Goal: Task Accomplishment & Management: Manage account settings

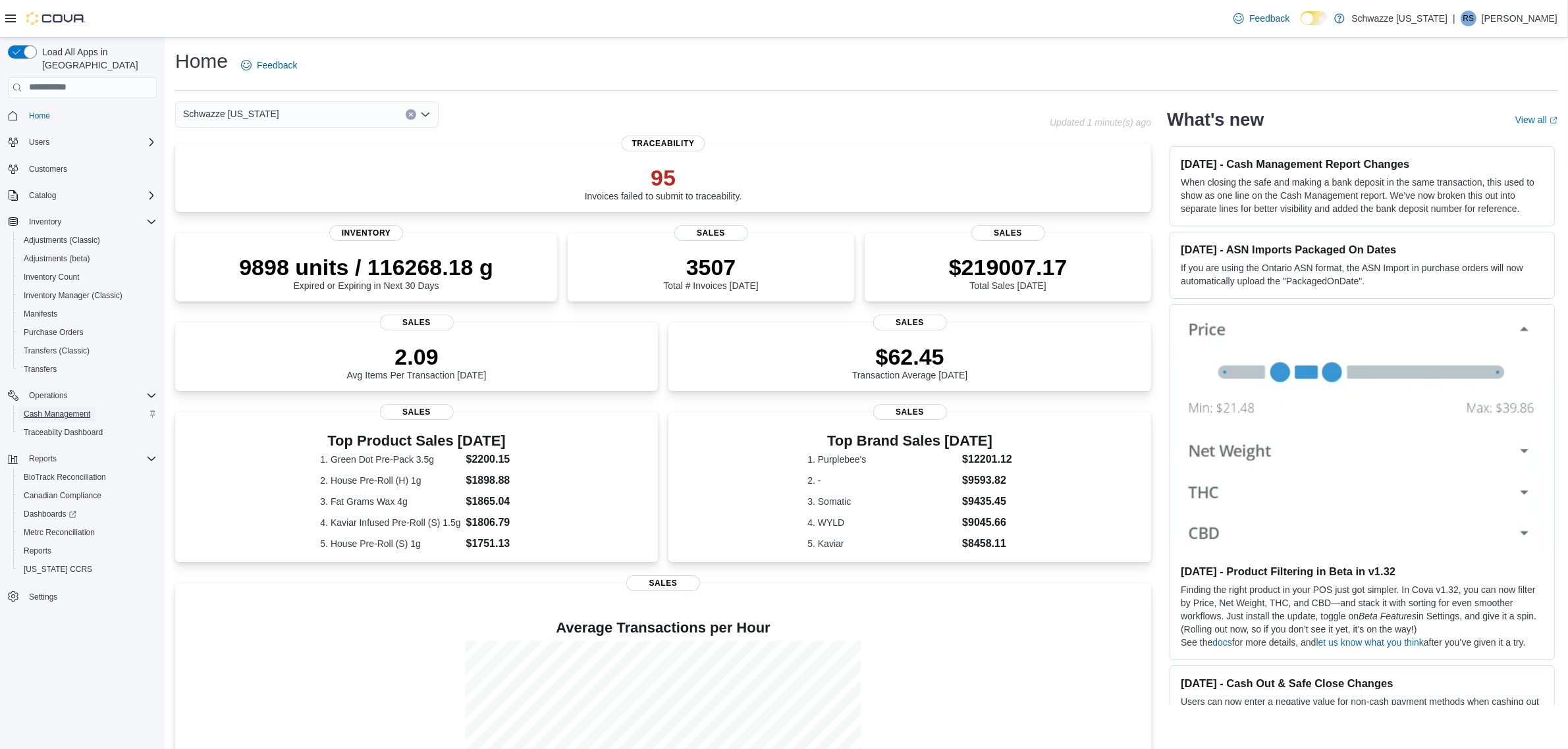
click at [47, 409] on span "Cash Management" at bounding box center [57, 414] width 67 height 10
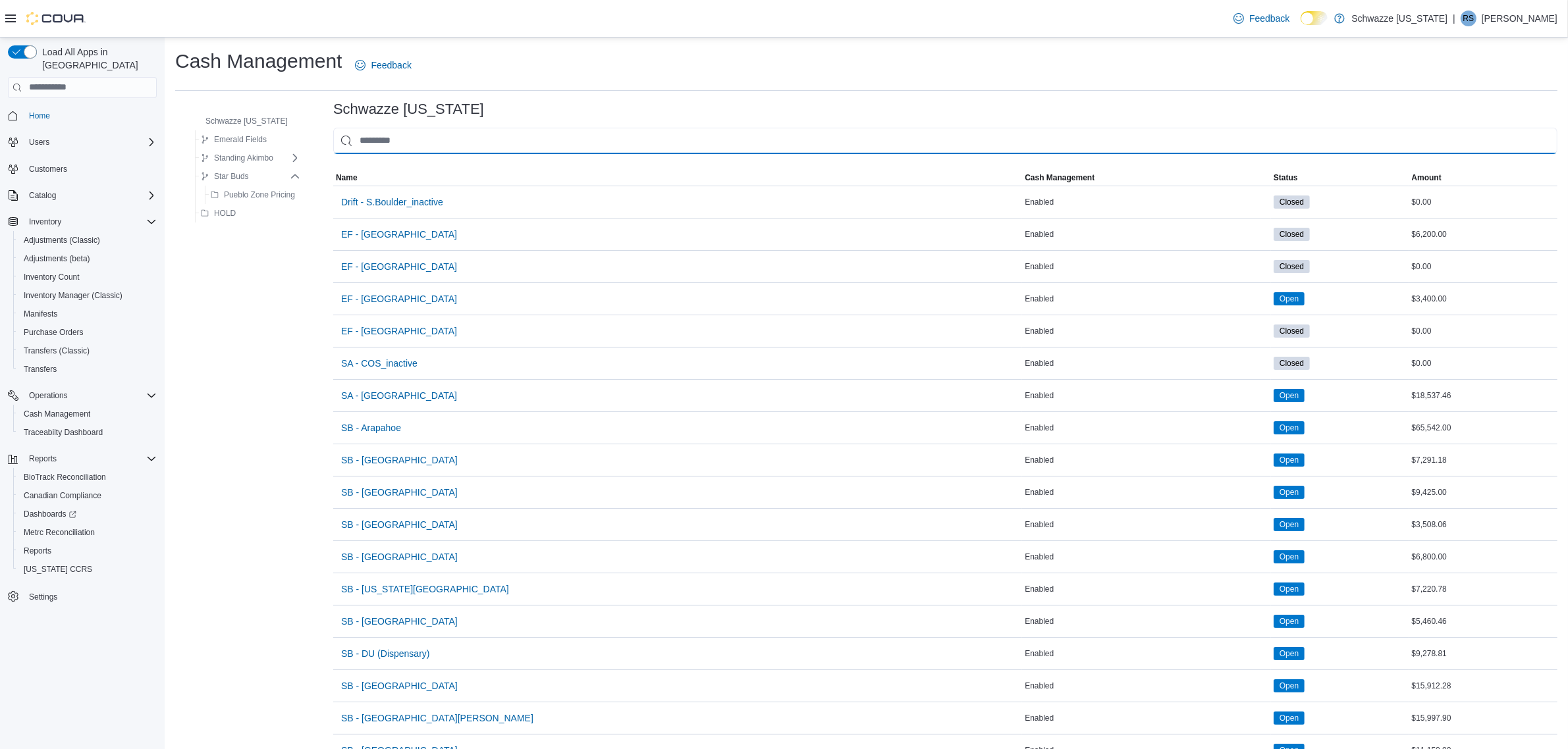
click at [397, 145] on input "This is a search bar. As you type, the results lower in the page will automatic…" at bounding box center [945, 140] width 1224 height 26
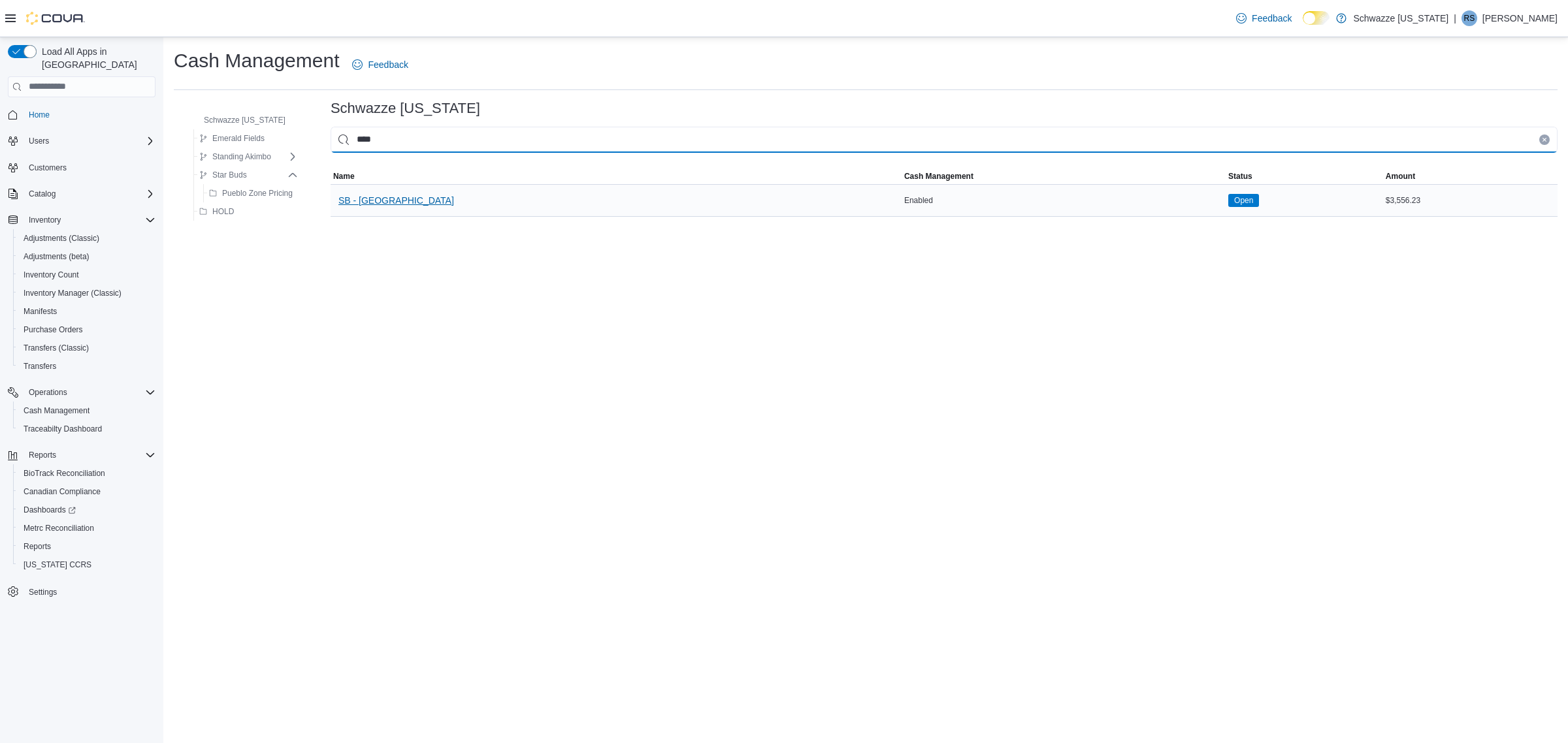
type input "****"
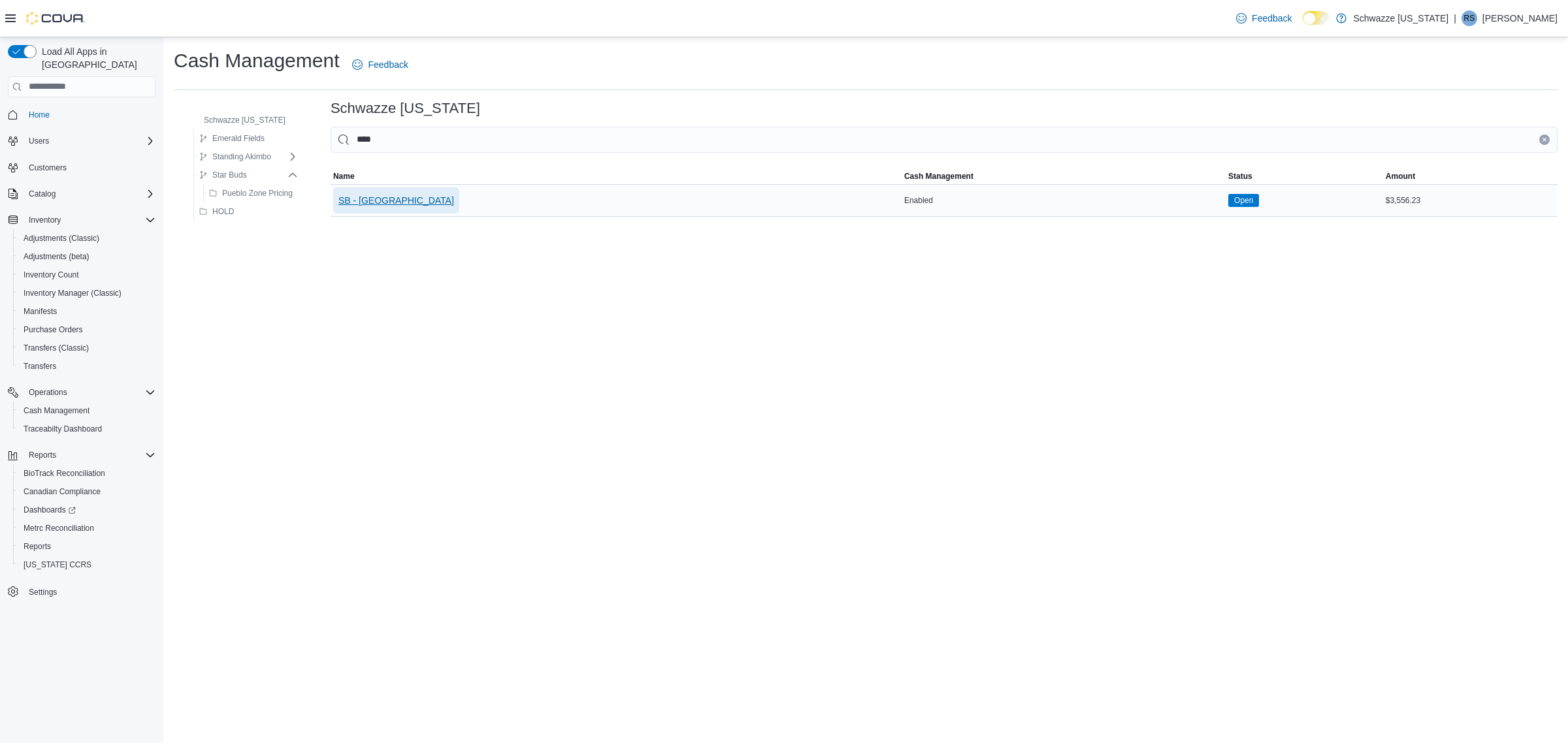
click at [381, 191] on span "SB - [GEOGRAPHIC_DATA]" at bounding box center [396, 200] width 116 height 26
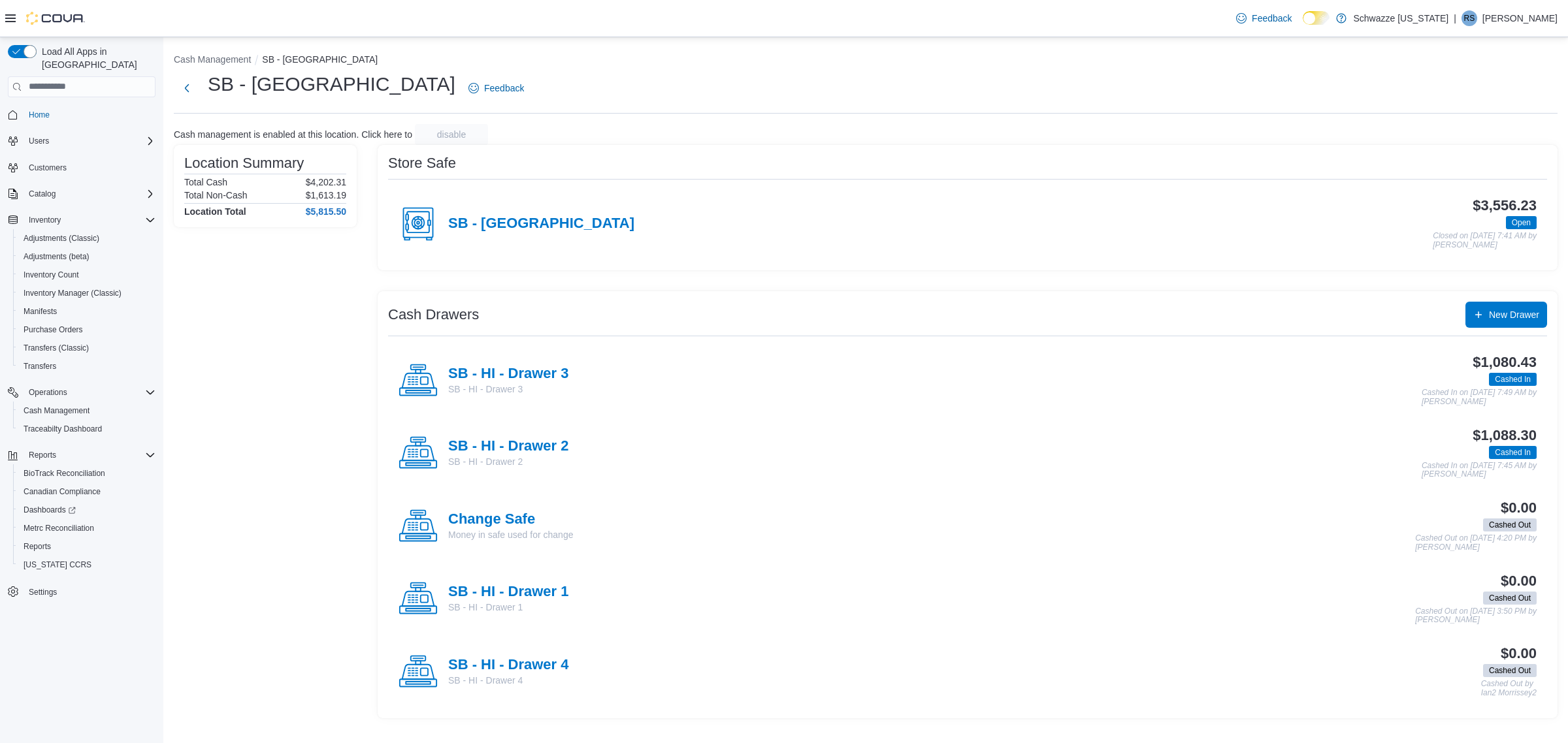
click at [526, 436] on div "SB - HI - Drawer 2 SB - HI - Drawer 2" at bounding box center [483, 453] width 170 height 39
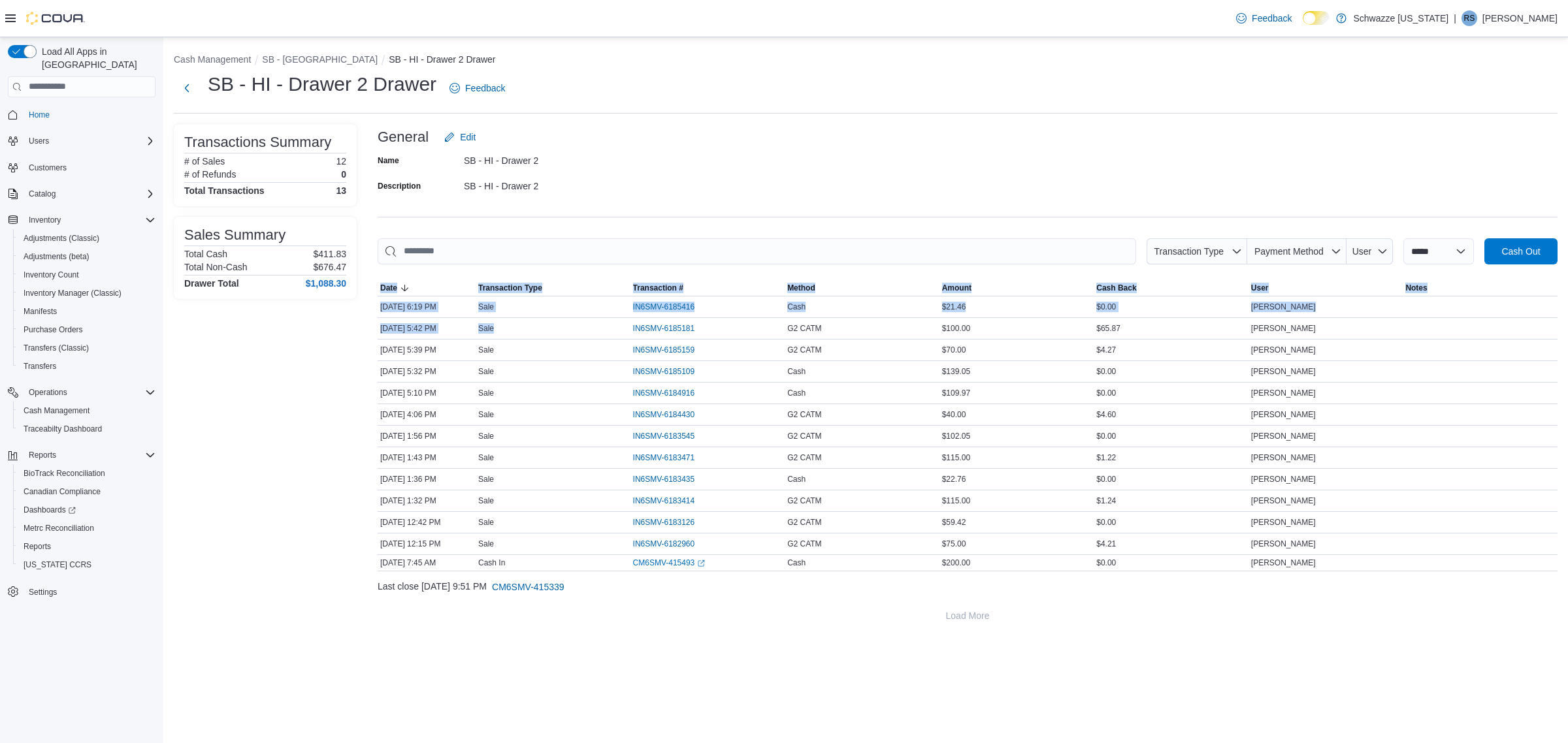
drag, startPoint x: 526, startPoint y: 329, endPoint x: 376, endPoint y: 321, distance: 150.2
click at [376, 321] on div "**********" at bounding box center [865, 377] width 1383 height 505
click at [677, 333] on span "IN6SMV-6185181" at bounding box center [663, 328] width 62 height 10
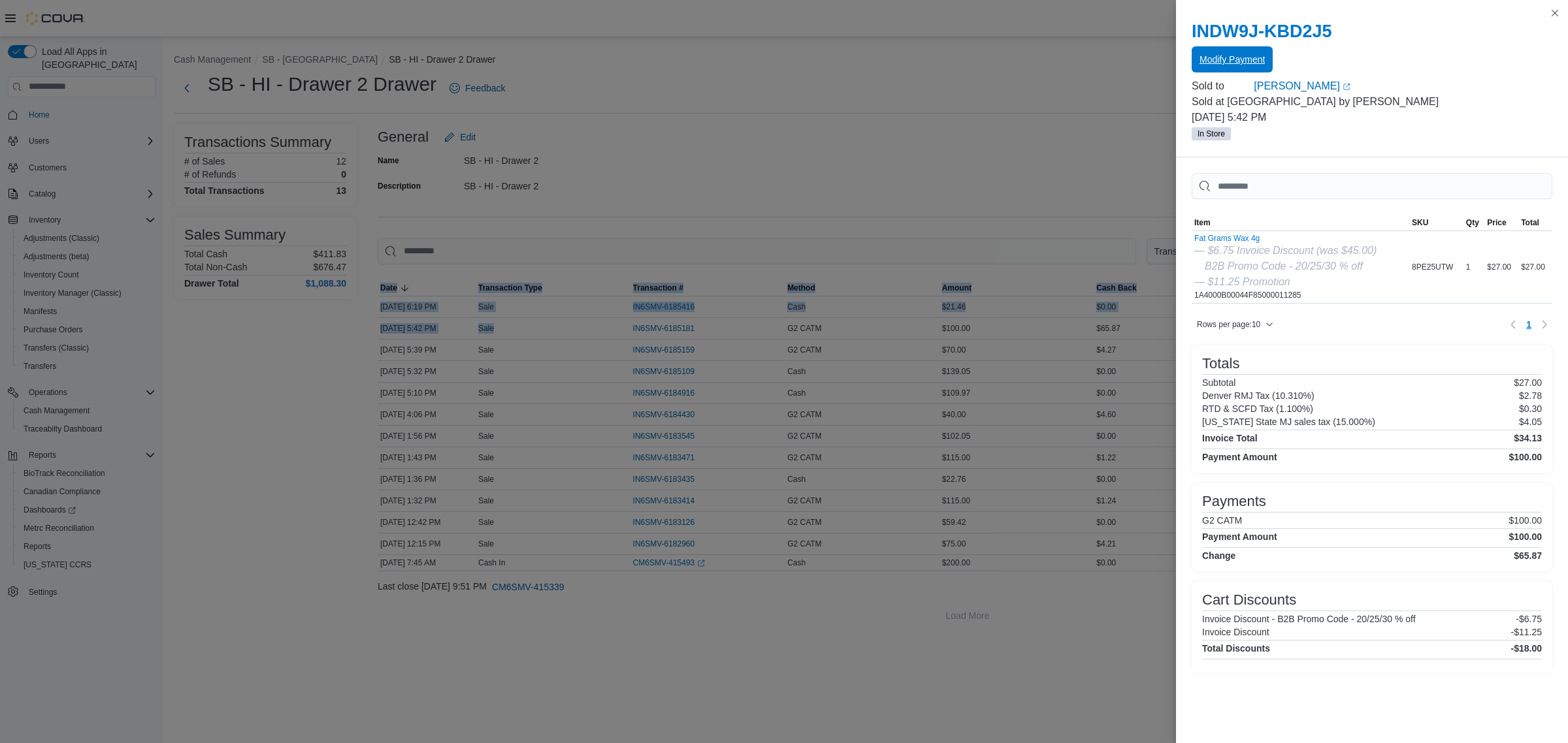
click at [1225, 51] on span "Modify Payment" at bounding box center [1231, 59] width 65 height 26
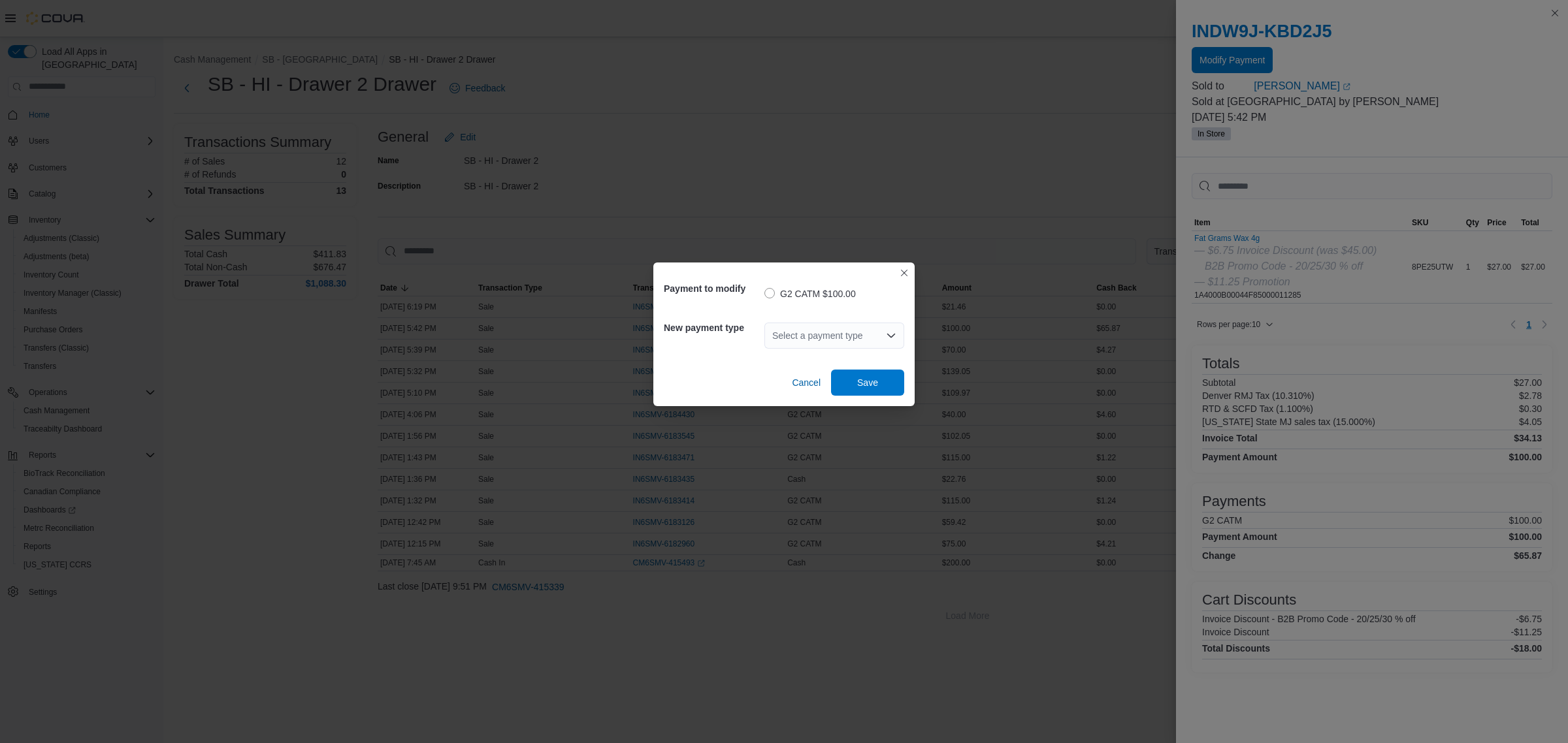
click at [814, 337] on div "Select a payment type" at bounding box center [834, 335] width 140 height 26
click at [818, 359] on span "Cash" at bounding box center [842, 358] width 109 height 13
click at [871, 375] on span "Save" at bounding box center [867, 381] width 57 height 26
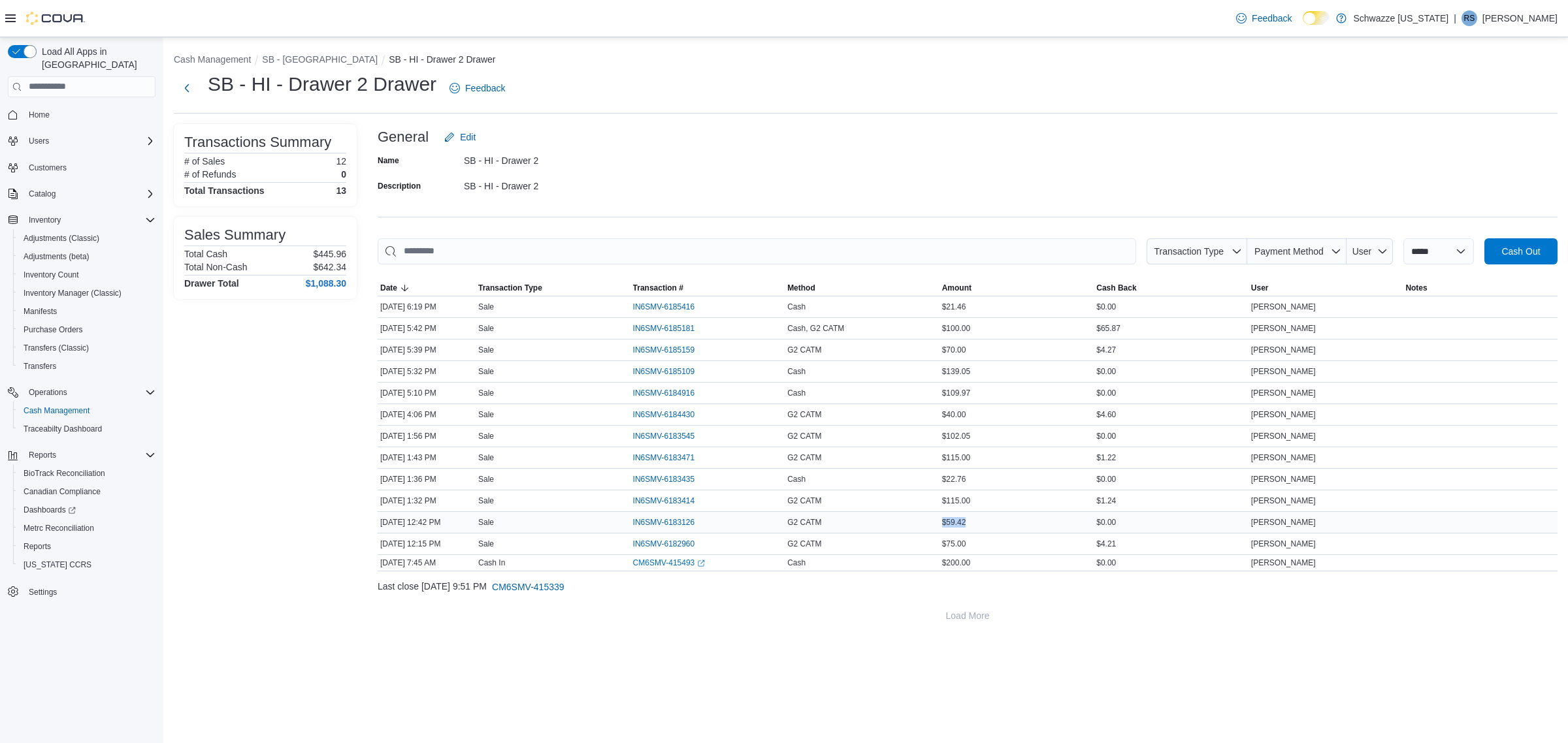
drag, startPoint x: 936, startPoint y: 528, endPoint x: 974, endPoint y: 525, distance: 38.1
click at [974, 525] on tr "Date Oct 10, 2025 12:42 PM Transaction Type Sale Transaction # IN6SMV-6183126 M…" at bounding box center [967, 521] width 1179 height 21
drag, startPoint x: 973, startPoint y: 502, endPoint x: 932, endPoint y: 502, distance: 41.0
click at [932, 502] on tr "Date Oct 10, 2025 1:32 PM Transaction Type Sale Transaction # IN6SMV-6183414 Me…" at bounding box center [967, 500] width 1179 height 21
drag, startPoint x: 945, startPoint y: 458, endPoint x: 970, endPoint y: 458, distance: 25.0
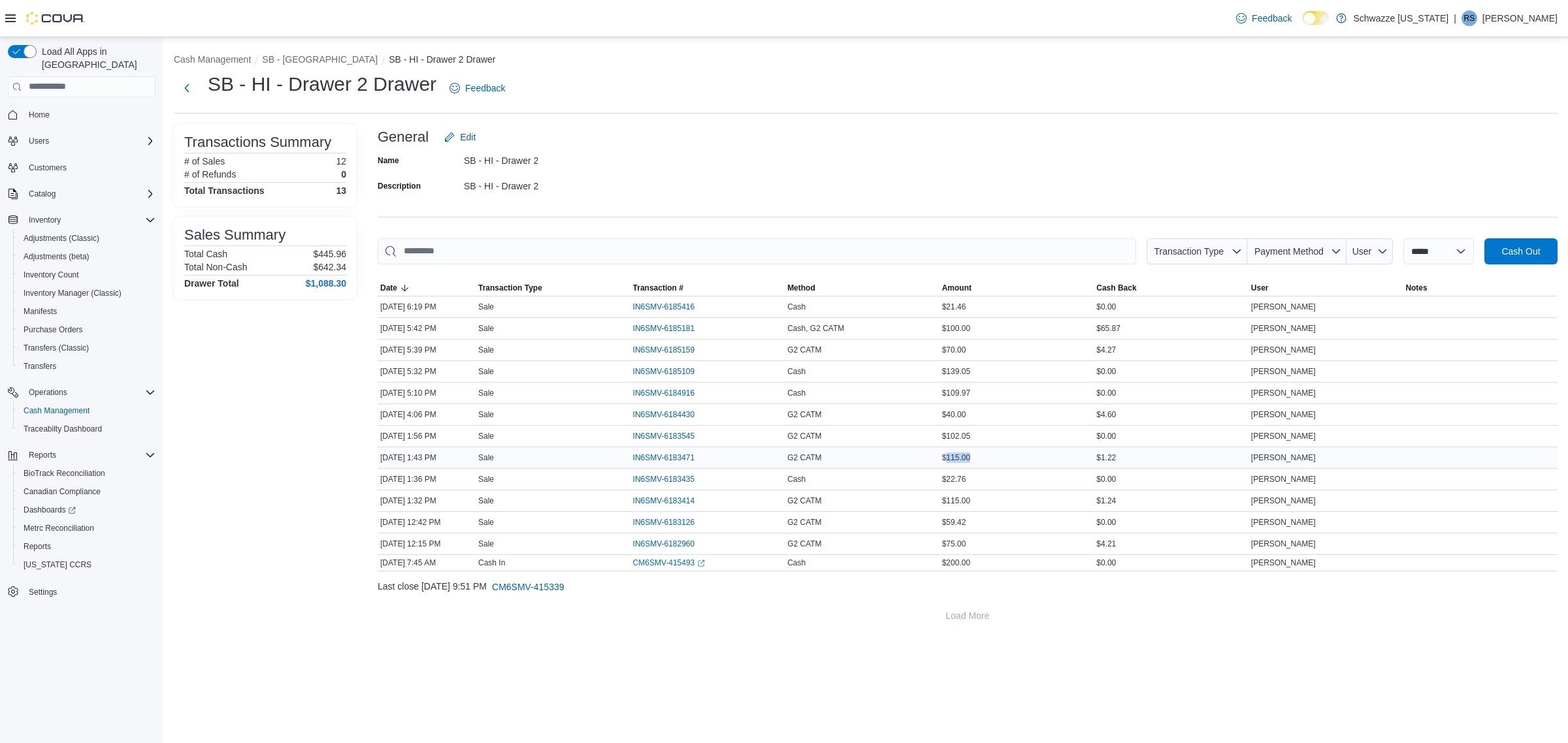
click at [970, 458] on div "$115.00" at bounding box center [1016, 458] width 155 height 16
click at [1501, 249] on span "Cash Out" at bounding box center [1520, 251] width 39 height 13
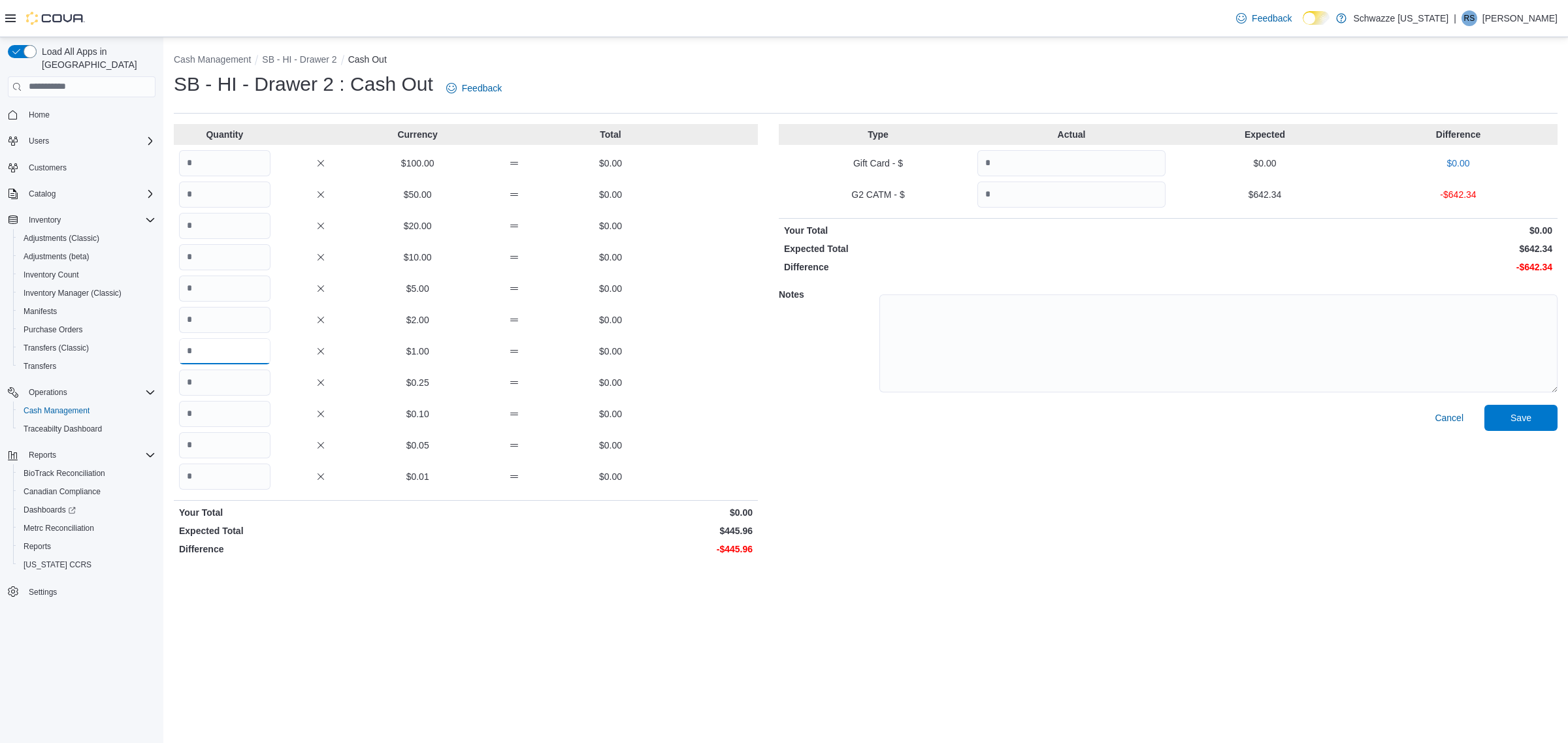
click at [241, 358] on input "Quantity" at bounding box center [224, 351] width 91 height 26
type input "***"
click at [220, 487] on input "Quantity" at bounding box center [224, 476] width 91 height 26
type input "**"
click at [1098, 189] on input "Quantity" at bounding box center [1071, 194] width 188 height 26
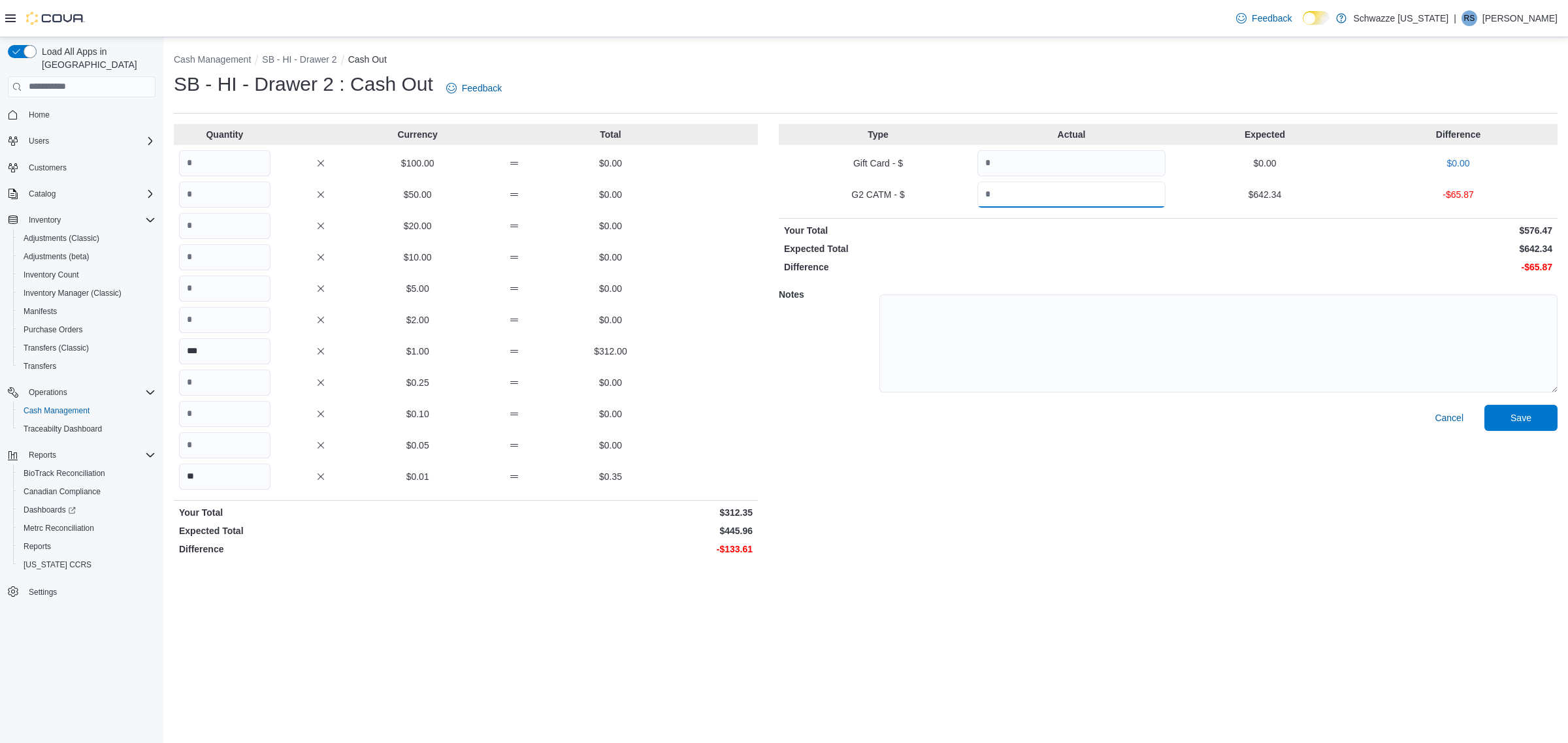
type input "******"
drag, startPoint x: 712, startPoint y: 546, endPoint x: 756, endPoint y: 544, distance: 44.0
click at [756, 544] on div "Difference -$133.61" at bounding box center [466, 549] width 584 height 13
click at [1033, 200] on input "******" at bounding box center [1071, 194] width 188 height 26
click at [201, 347] on input "***" at bounding box center [224, 351] width 91 height 26
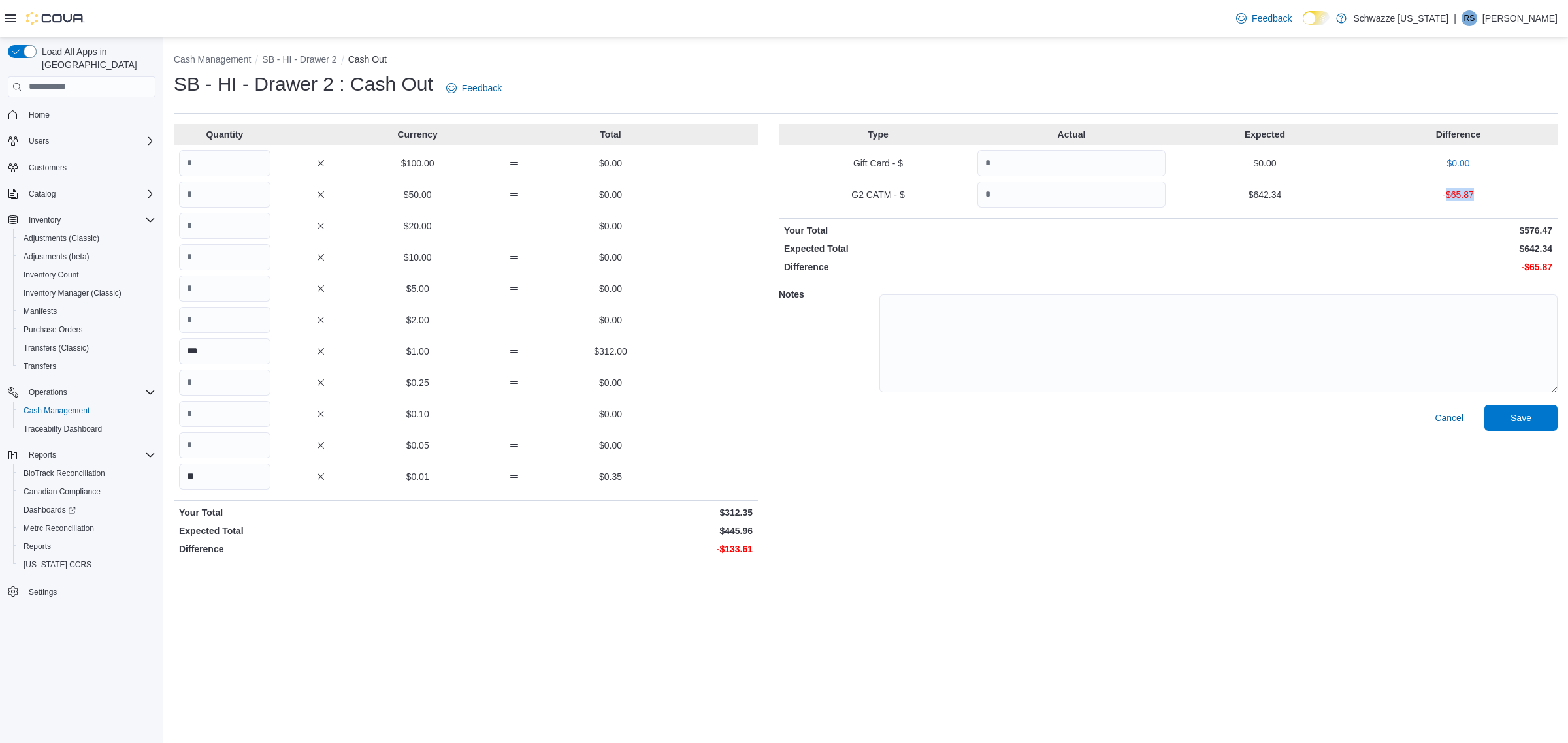
drag, startPoint x: 1485, startPoint y: 193, endPoint x: 1442, endPoint y: 190, distance: 43.1
click at [1442, 190] on p "-$65.87" at bounding box center [1458, 194] width 188 height 13
click at [220, 483] on input "**" at bounding box center [224, 476] width 91 height 26
click at [211, 344] on input "***" at bounding box center [224, 351] width 91 height 26
click at [232, 472] on input "**" at bounding box center [224, 476] width 91 height 26
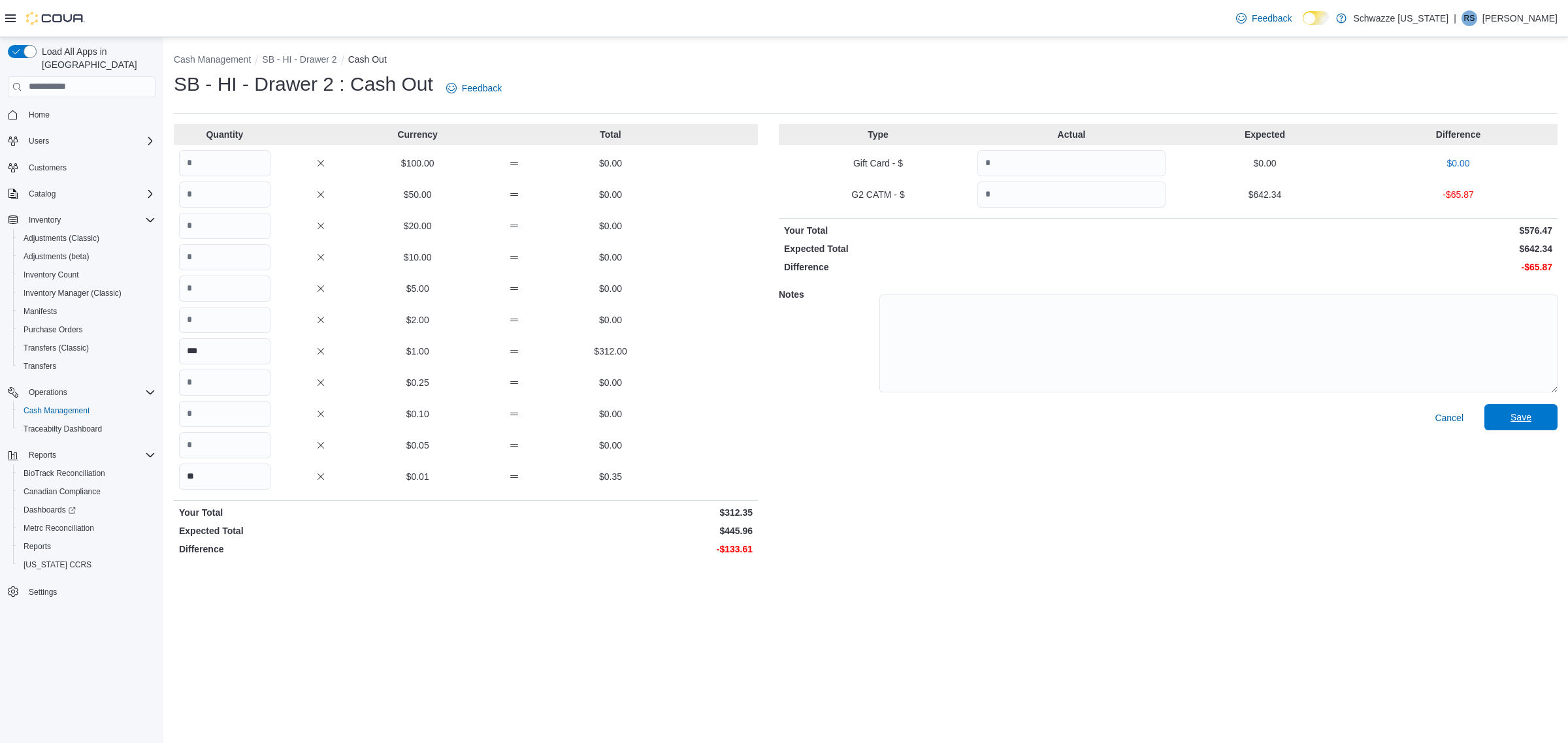
click at [1522, 410] on span "Save" at bounding box center [1520, 417] width 57 height 26
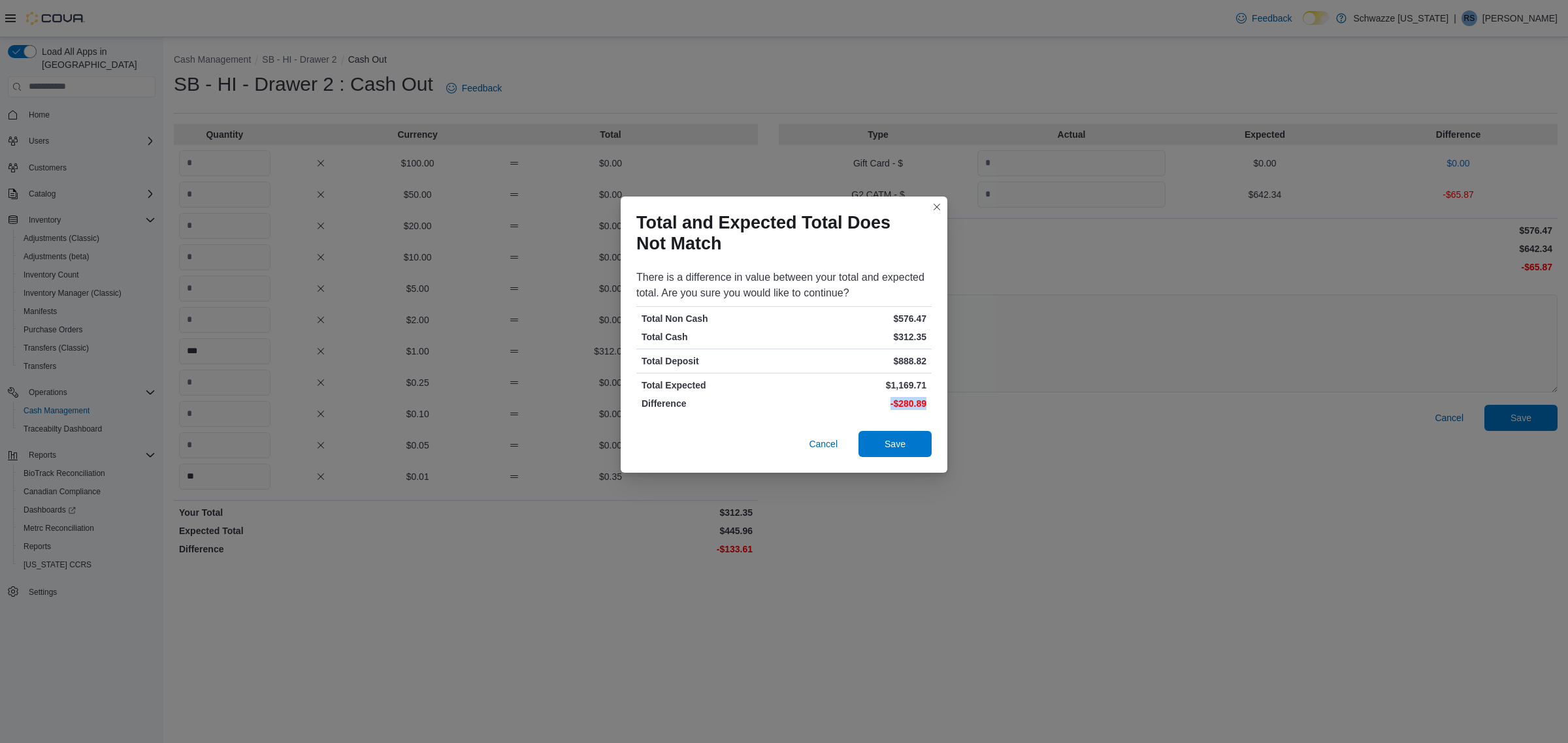
drag, startPoint x: 895, startPoint y: 405, endPoint x: 939, endPoint y: 406, distance: 44.0
click at [934, 406] on div "There is a difference in value between your total and expected total. Are you s…" at bounding box center [784, 342] width 327 height 156
drag, startPoint x: 895, startPoint y: 334, endPoint x: 941, endPoint y: 347, distance: 47.8
click at [941, 347] on div "There is a difference in value between your total and expected total. Are you s…" at bounding box center [784, 342] width 327 height 156
drag, startPoint x: 888, startPoint y: 317, endPoint x: 931, endPoint y: 318, distance: 43.0
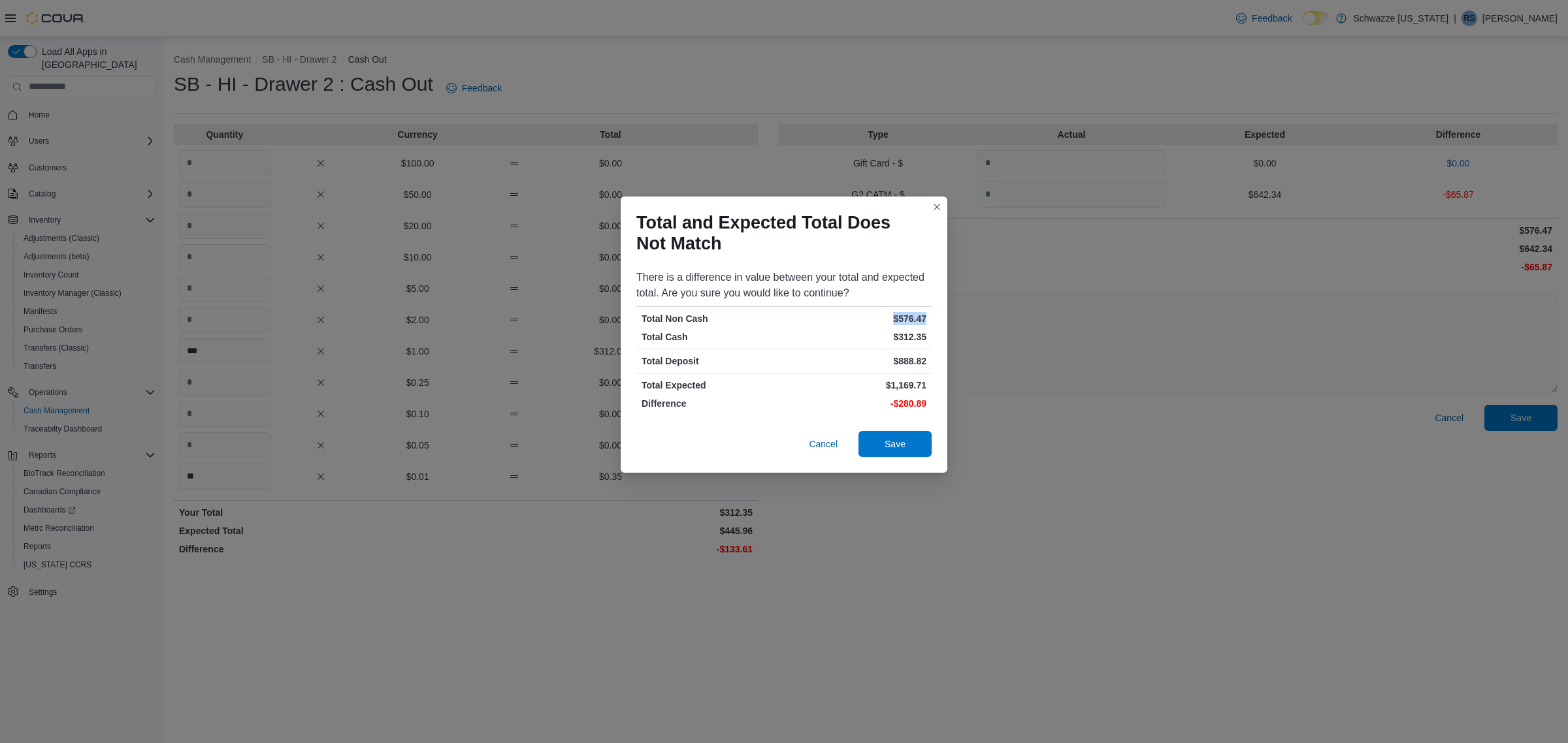
click at [931, 318] on div "Total Non Cash $576.47" at bounding box center [784, 318] width 295 height 13
click at [939, 207] on button "Closes this modal window" at bounding box center [937, 207] width 16 height 16
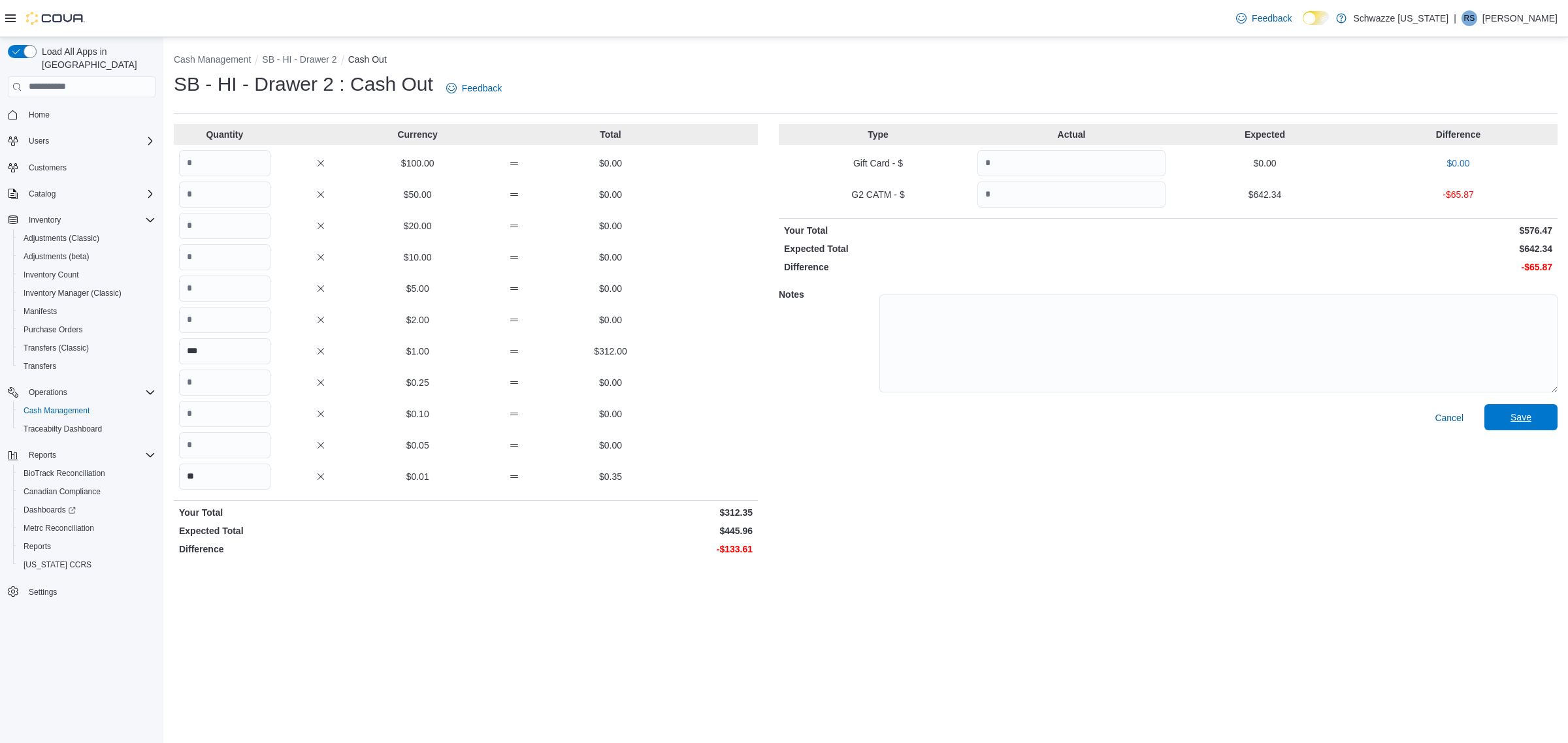
click at [1529, 422] on span "Save" at bounding box center [1520, 417] width 21 height 13
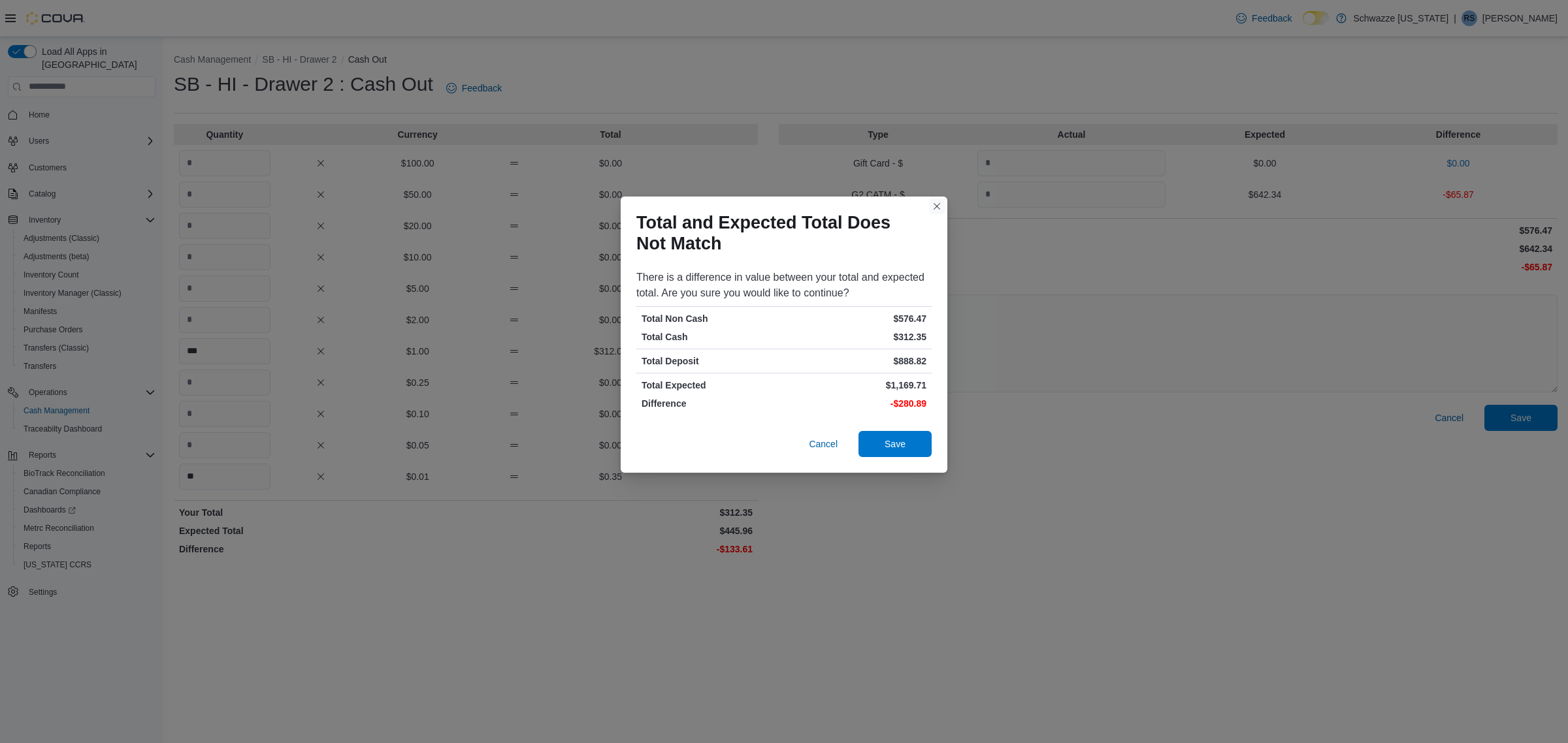
click at [935, 210] on button "Closes this modal window" at bounding box center [937, 206] width 16 height 16
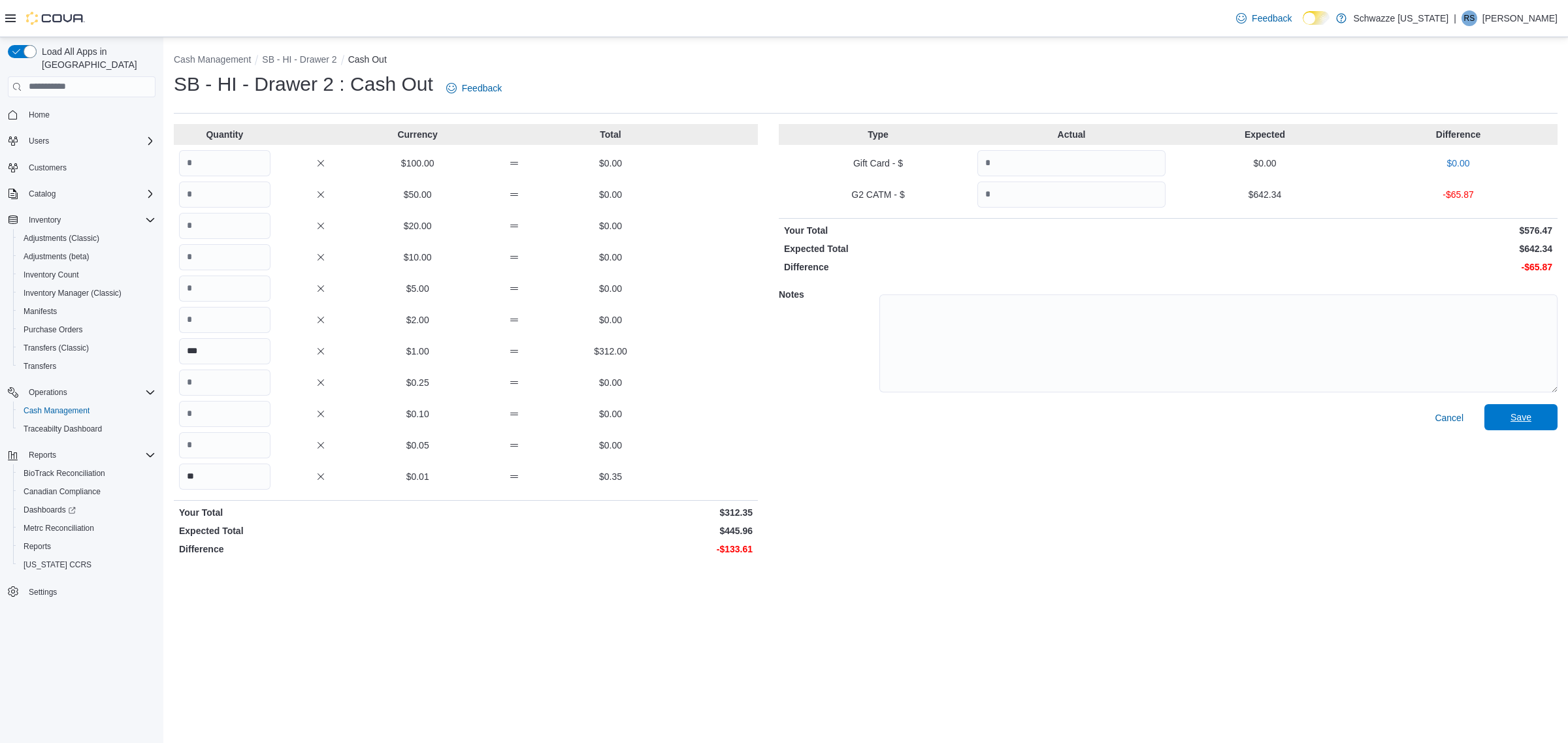
click at [1539, 412] on span "Save" at bounding box center [1520, 417] width 57 height 26
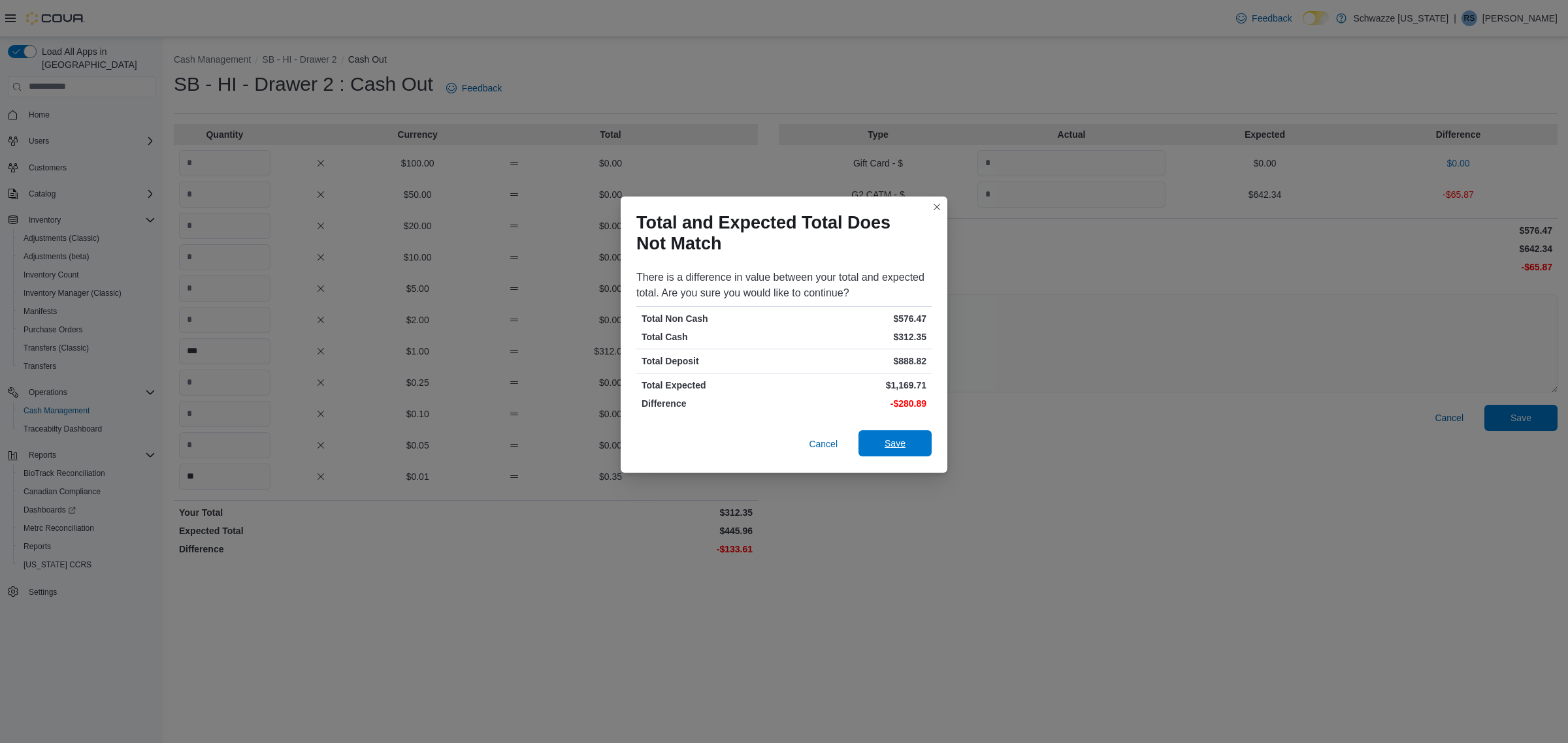
click at [913, 440] on span "Save" at bounding box center [895, 443] width 57 height 26
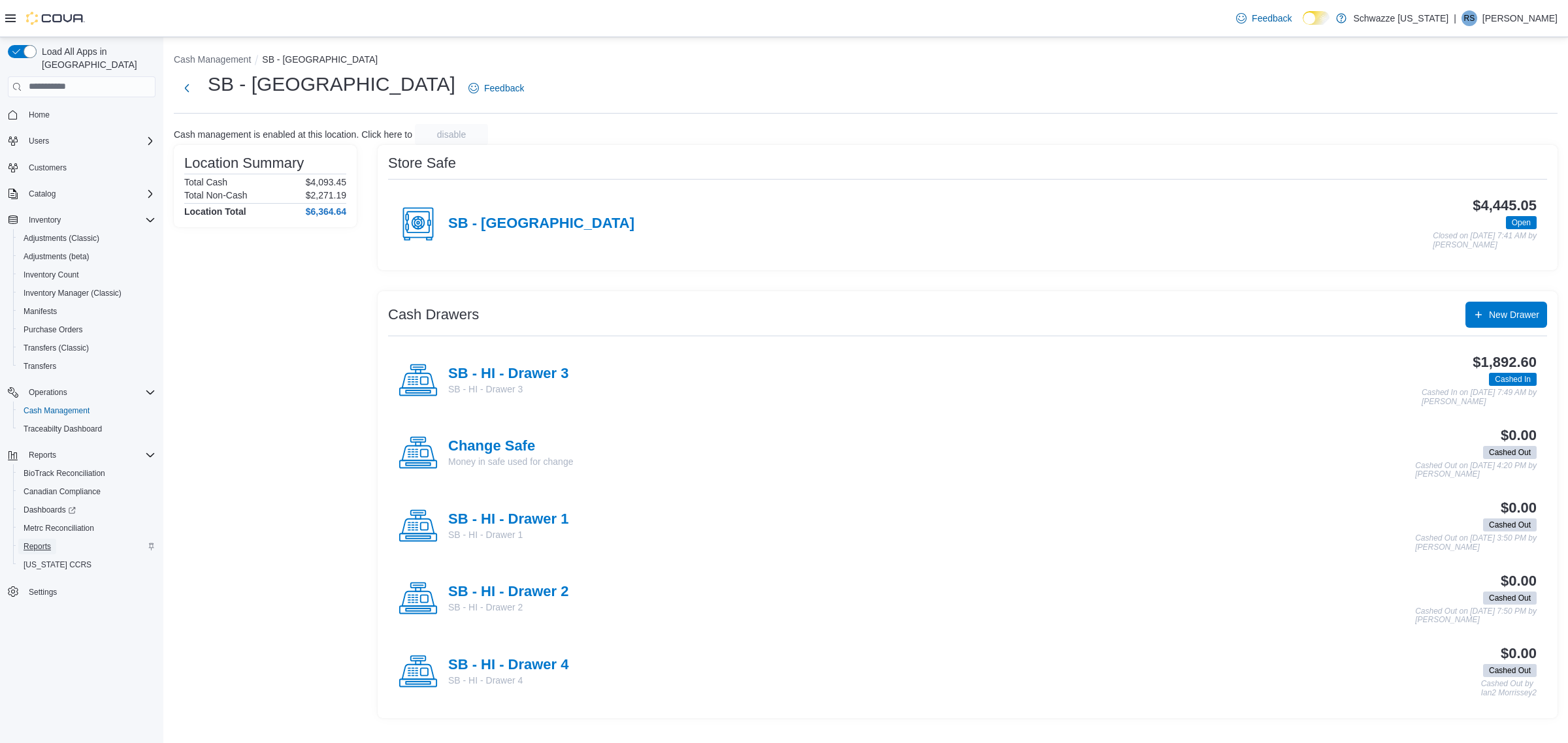
click at [48, 541] on span "Reports" at bounding box center [37, 546] width 28 height 10
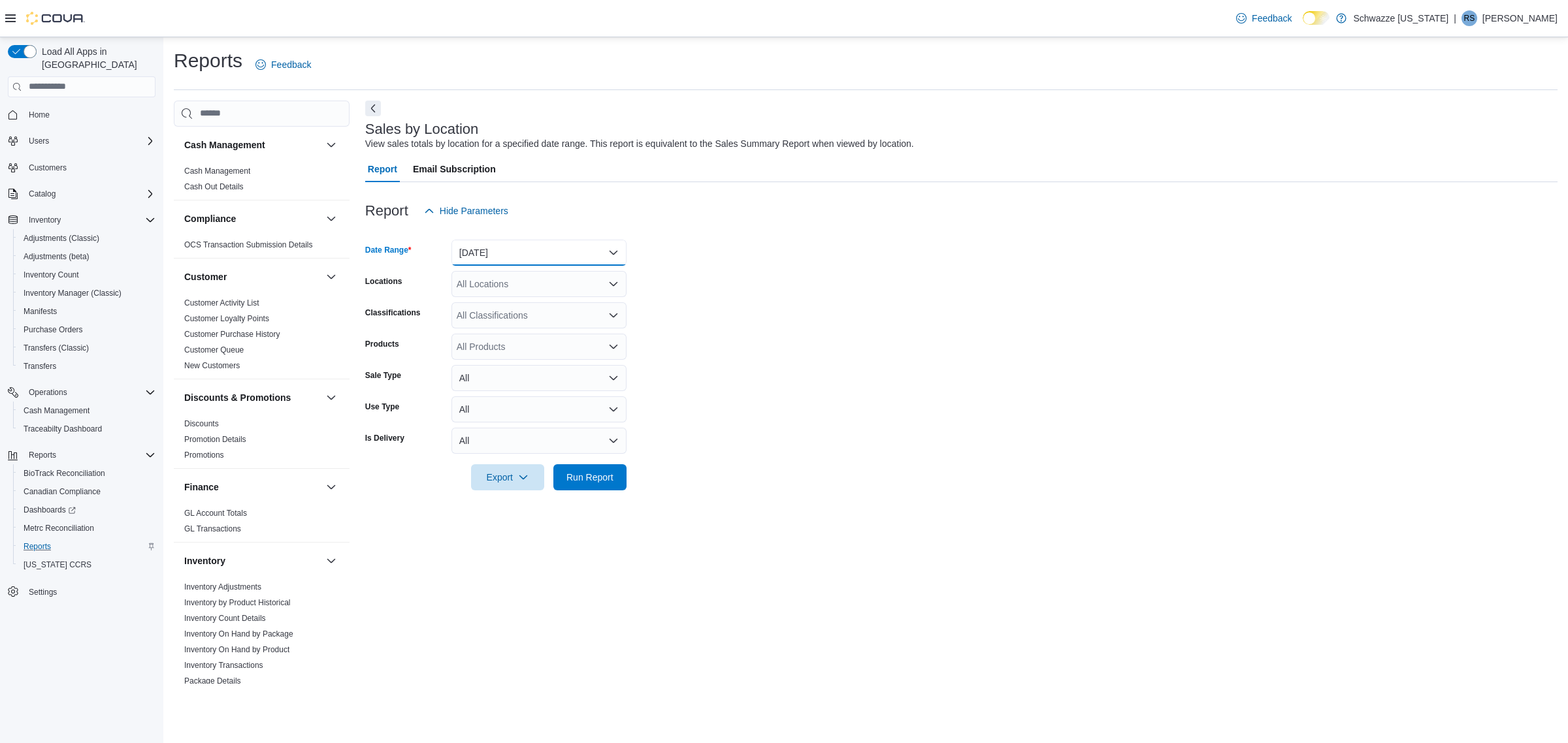
click at [493, 248] on button "Yesterday" at bounding box center [539, 252] width 175 height 26
click at [495, 307] on span "Today" at bounding box center [546, 305] width 149 height 16
click at [494, 285] on div "All Locations" at bounding box center [539, 284] width 175 height 26
type input "****"
click at [520, 314] on button "SB - [GEOGRAPHIC_DATA]" at bounding box center [539, 307] width 175 height 19
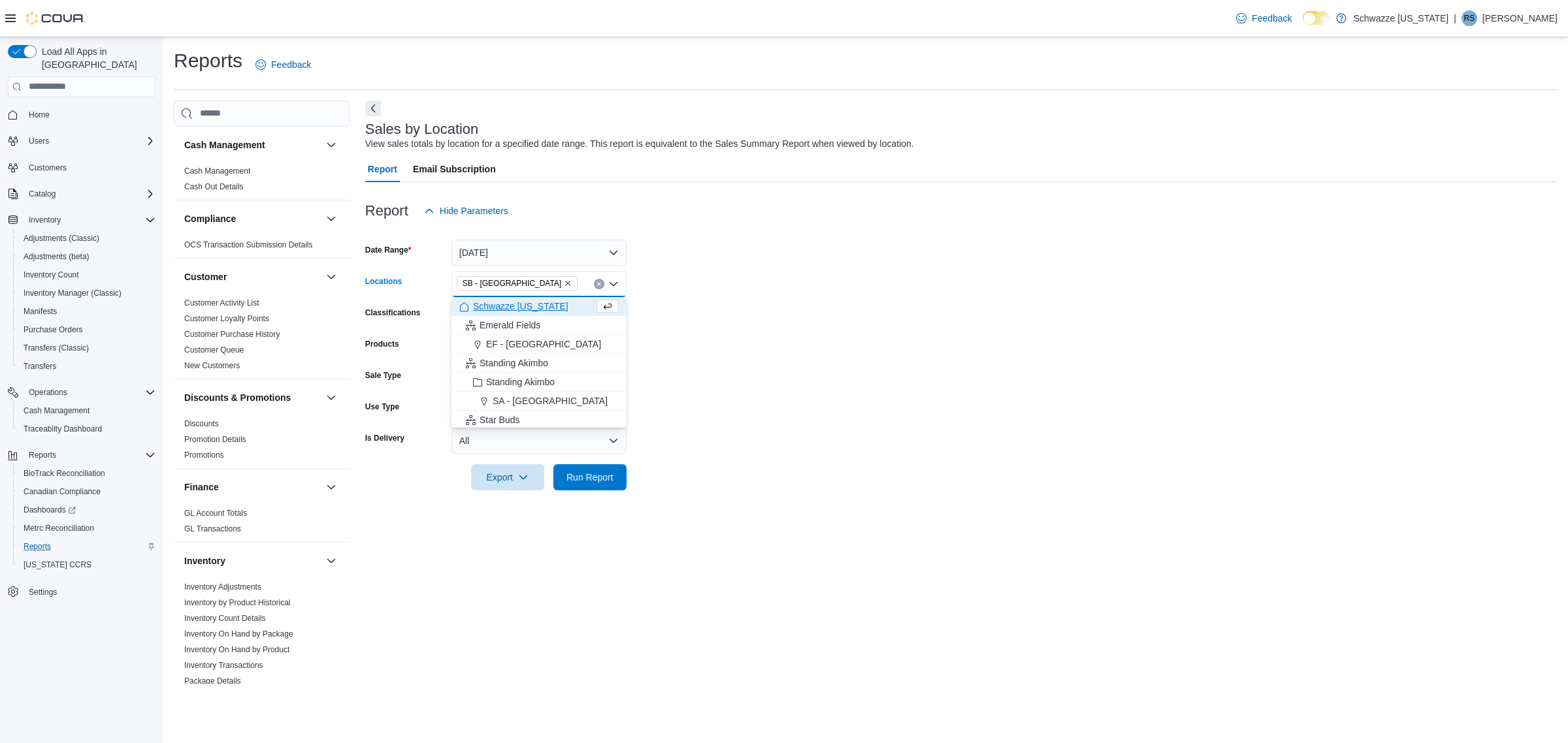
click at [735, 259] on form "Date Range Today Locations SB - Highlands Combo box. Selected. SB - Highlands. …" at bounding box center [961, 357] width 1192 height 267
click at [578, 491] on div at bounding box center [961, 498] width 1192 height 16
click at [582, 480] on span "Run Report" at bounding box center [590, 476] width 47 height 13
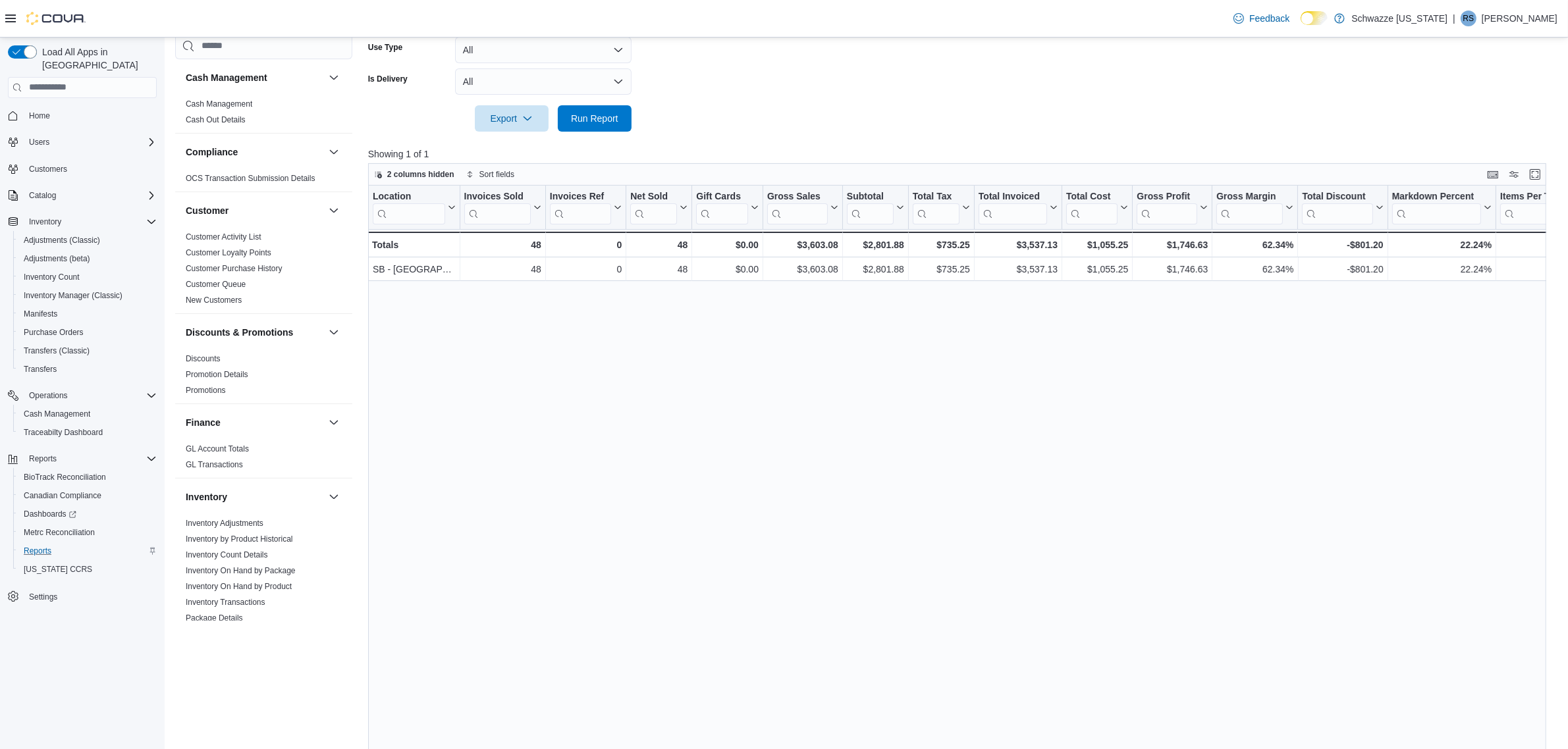
scroll to position [386, 0]
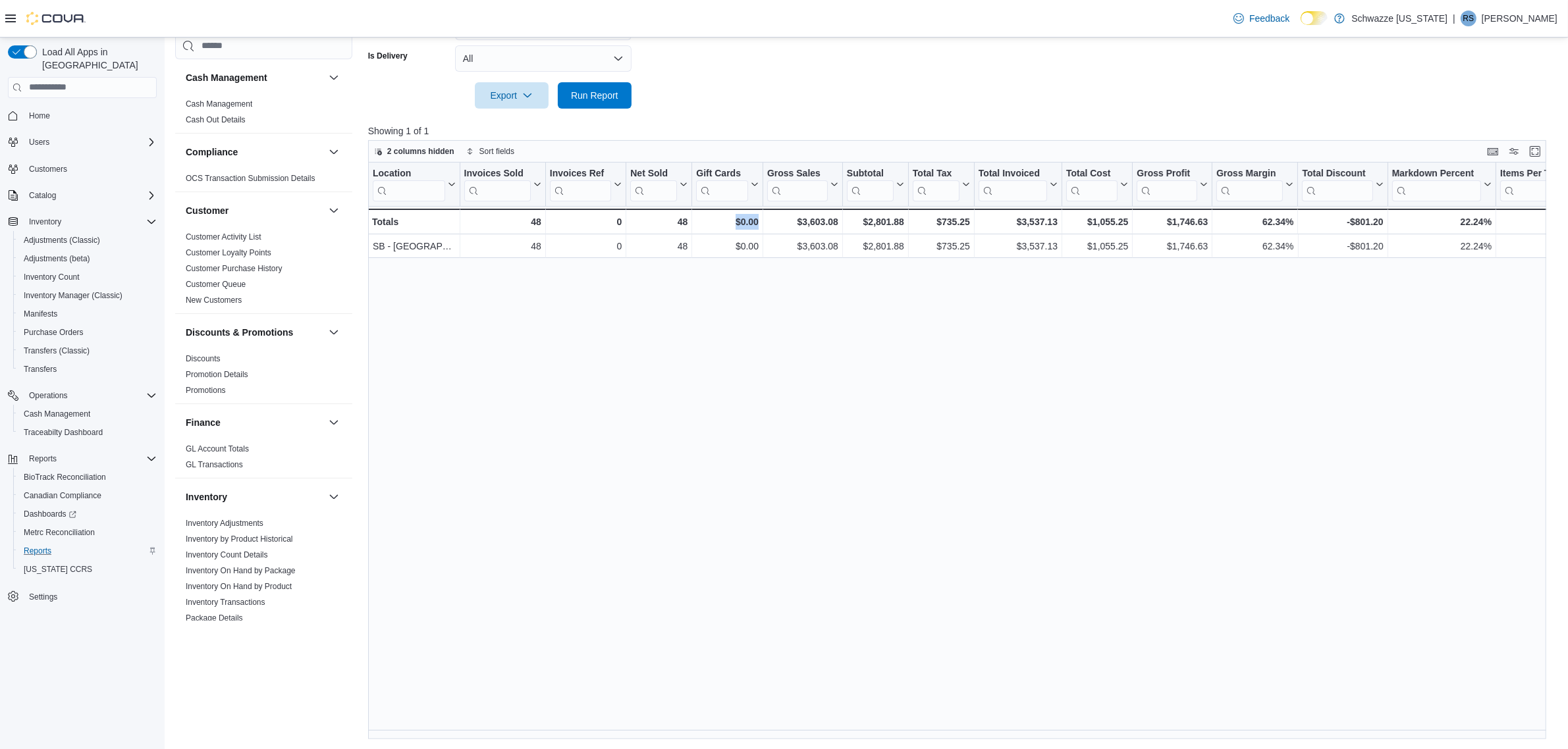
drag, startPoint x: 728, startPoint y: 729, endPoint x: 766, endPoint y: 732, distance: 38.1
click at [766, 732] on div "Location Click to view column header actions Invoices Sold Click to view column…" at bounding box center [963, 451] width 1190 height 577
drag, startPoint x: 871, startPoint y: 222, endPoint x: 900, endPoint y: 221, distance: 29.0
click at [900, 221] on div "$2,801.88" at bounding box center [876, 222] width 57 height 16
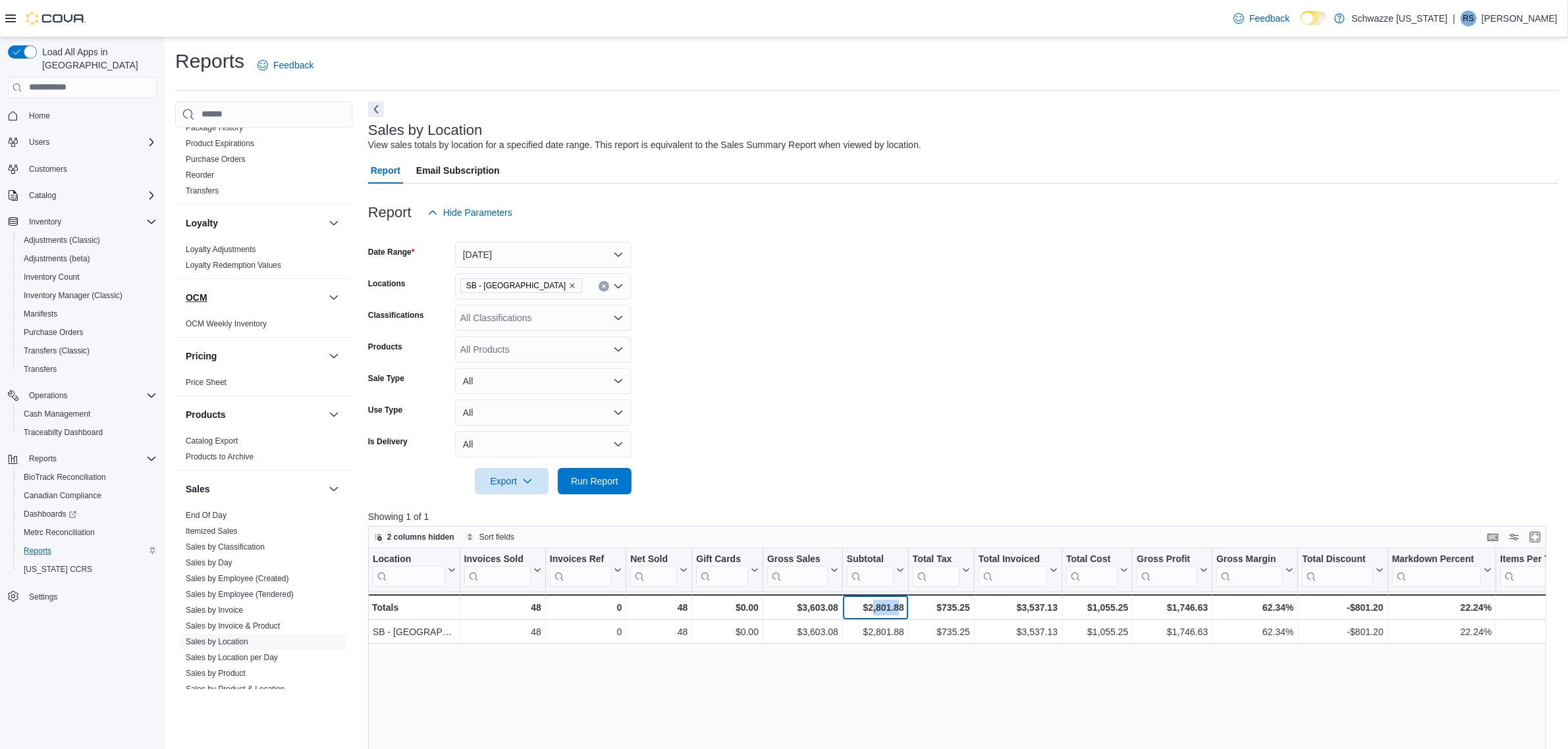
scroll to position [575, 0]
click at [209, 510] on link "End Of Day" at bounding box center [205, 514] width 40 height 10
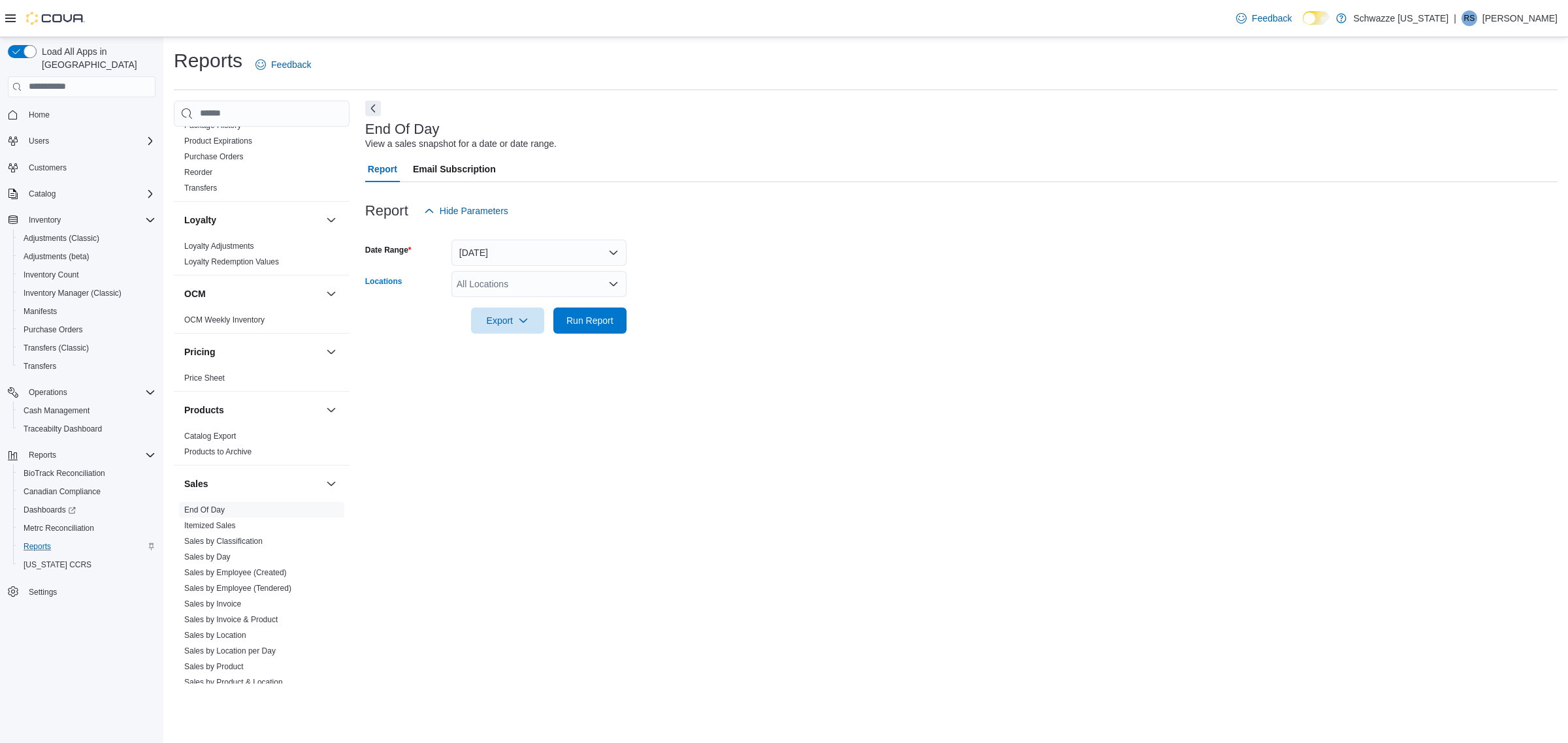
click at [524, 289] on div "All Locations" at bounding box center [539, 284] width 175 height 26
type input "****"
click at [524, 300] on span "SB - [GEOGRAPHIC_DATA]" at bounding box center [544, 306] width 116 height 13
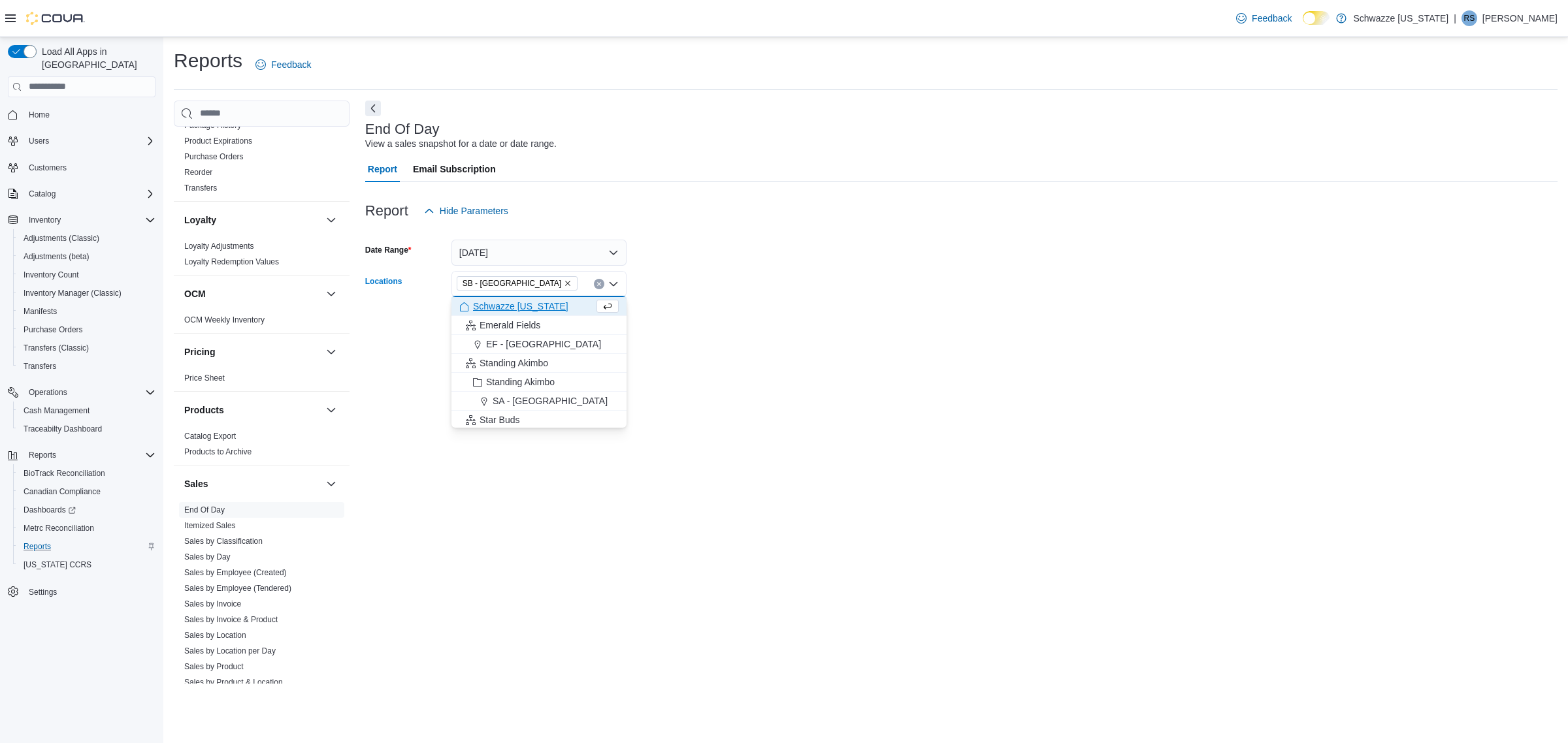
drag, startPoint x: 691, startPoint y: 517, endPoint x: 650, endPoint y: 448, distance: 80.3
click at [691, 517] on div "End Of Day View a sales snapshot for a date or date range. Report Email Subscri…" at bounding box center [961, 392] width 1192 height 583
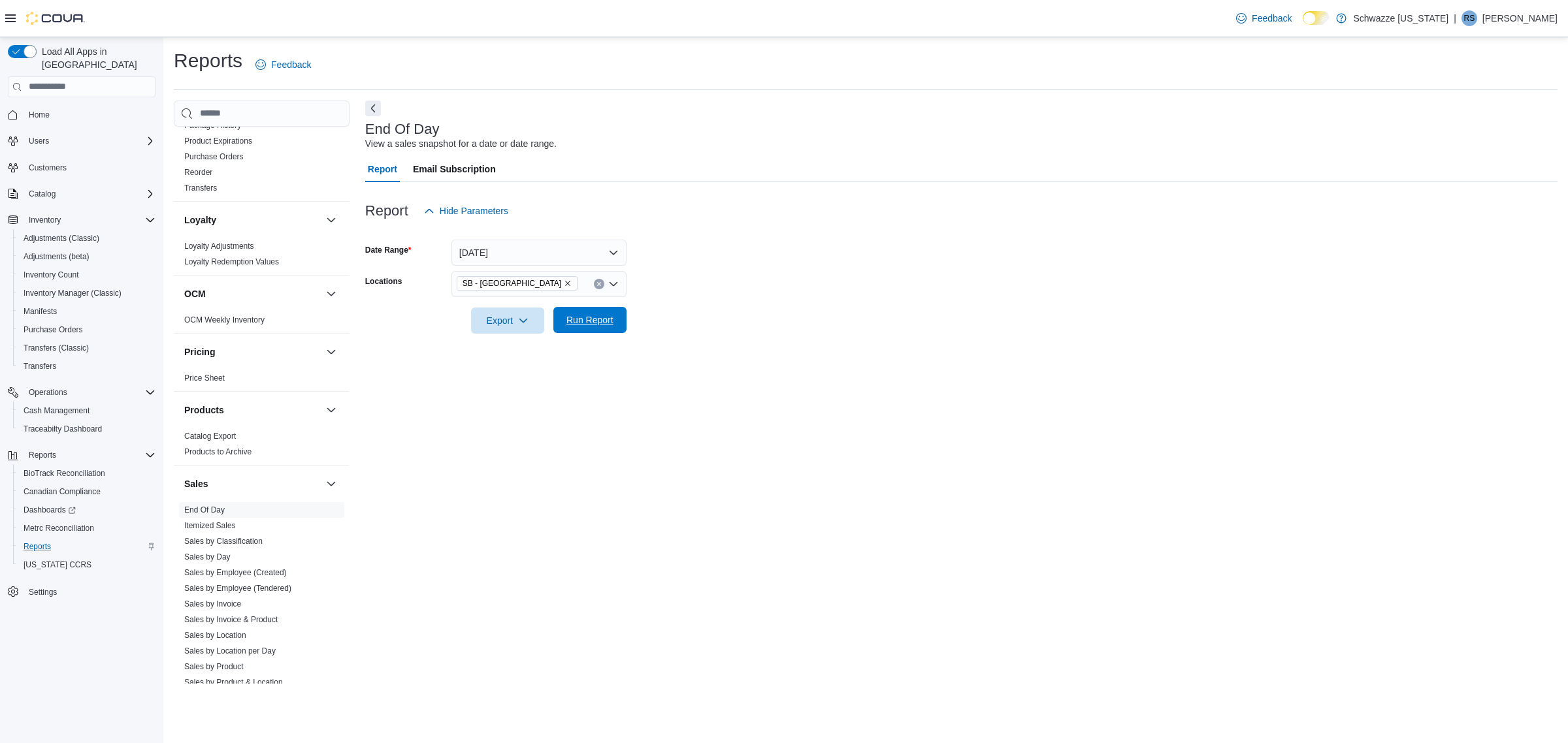
click at [585, 321] on span "Run Report" at bounding box center [590, 320] width 47 height 13
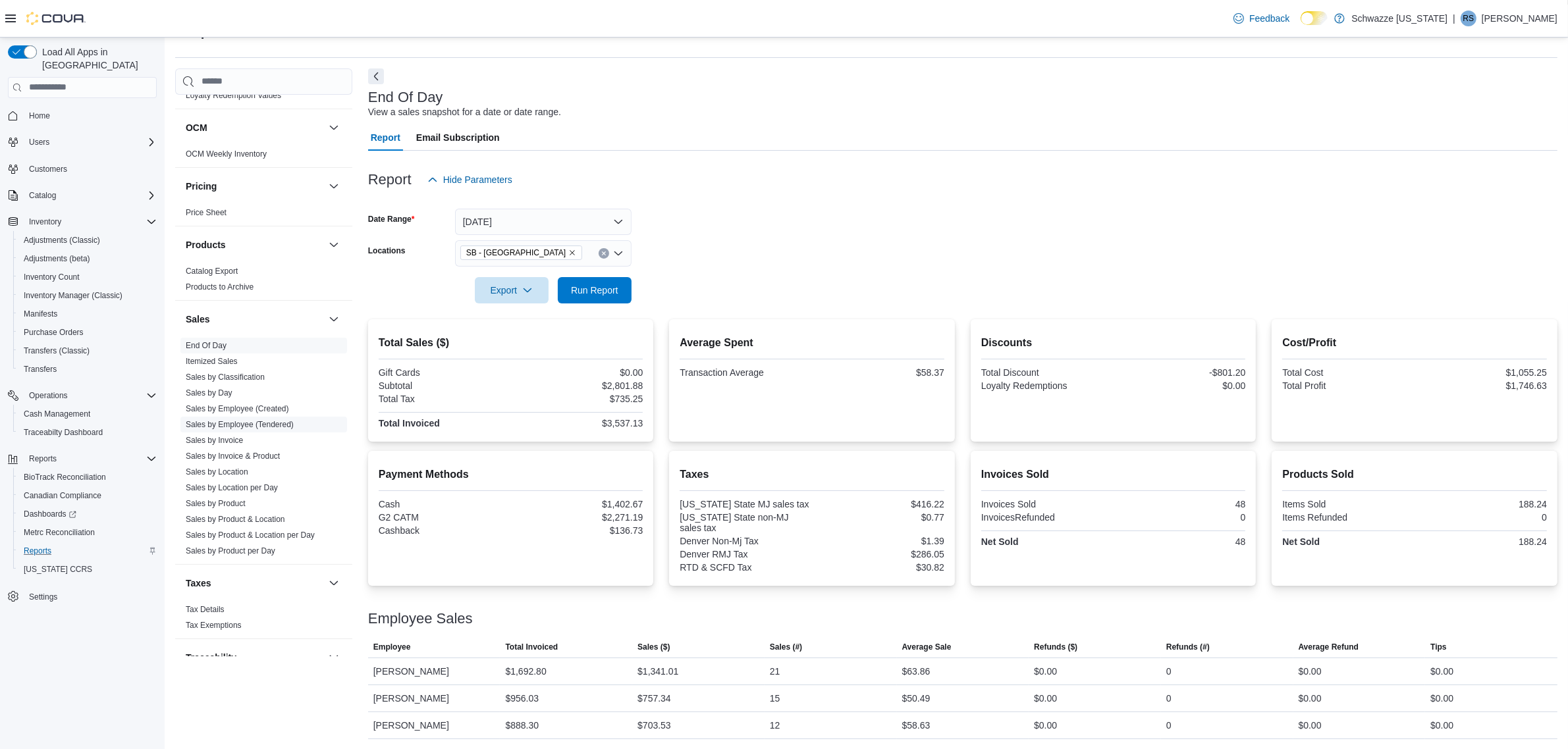
scroll to position [740, 0]
click at [224, 445] on link "Sales by Location" at bounding box center [217, 443] width 63 height 10
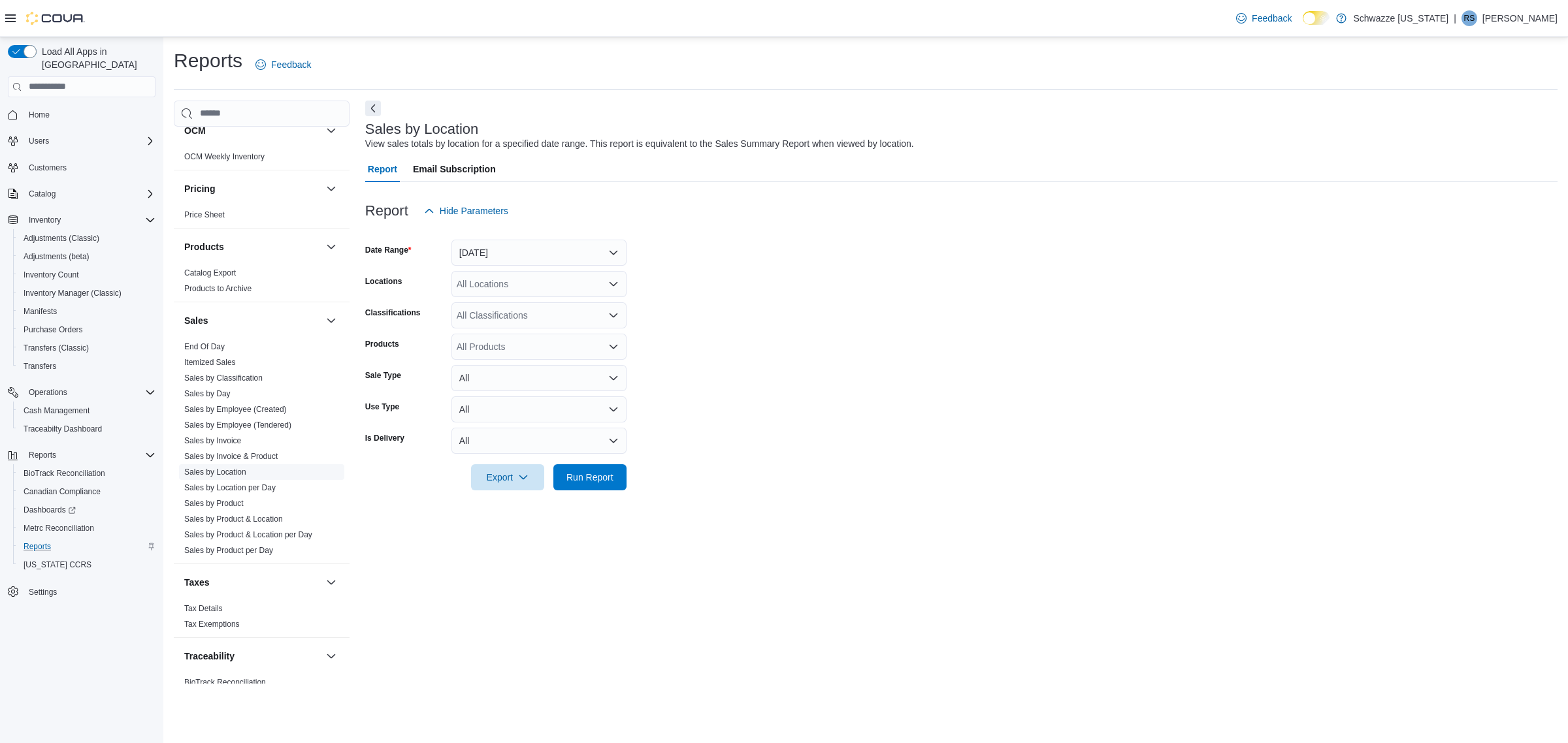
click at [236, 470] on link "Sales by Location" at bounding box center [215, 472] width 62 height 9
click at [536, 245] on button "Yesterday" at bounding box center [539, 252] width 175 height 26
click at [490, 302] on span "Today" at bounding box center [546, 305] width 149 height 16
click at [566, 286] on div "All Locations" at bounding box center [539, 284] width 175 height 26
type input "****"
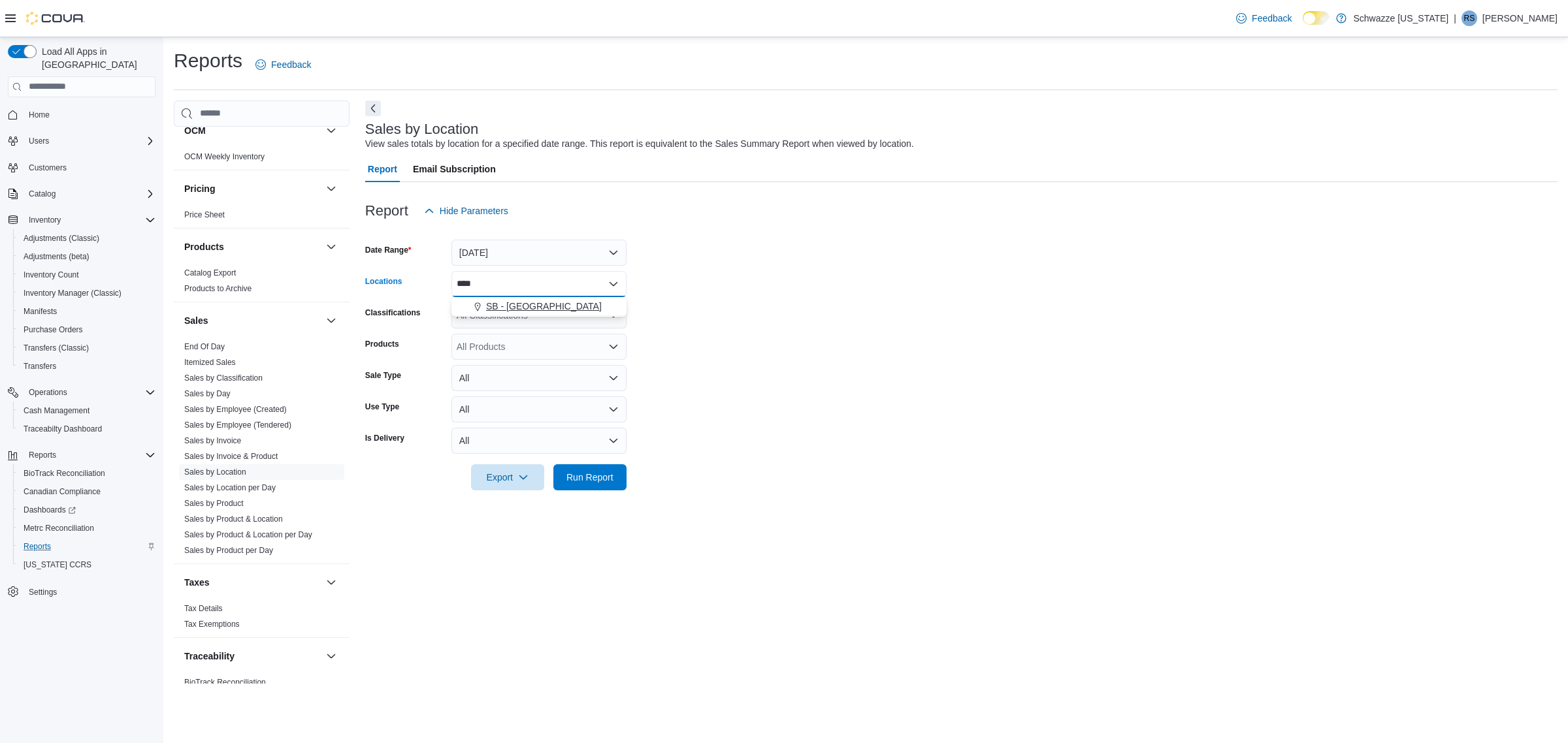
click at [474, 310] on icon "Choose from the following options" at bounding box center [477, 307] width 10 height 10
click at [725, 276] on form "Date Range Today Locations SB - Highlands Combo box. Selected. SB - Highlands. …" at bounding box center [961, 357] width 1192 height 267
click at [601, 487] on span "Run Report" at bounding box center [589, 476] width 57 height 26
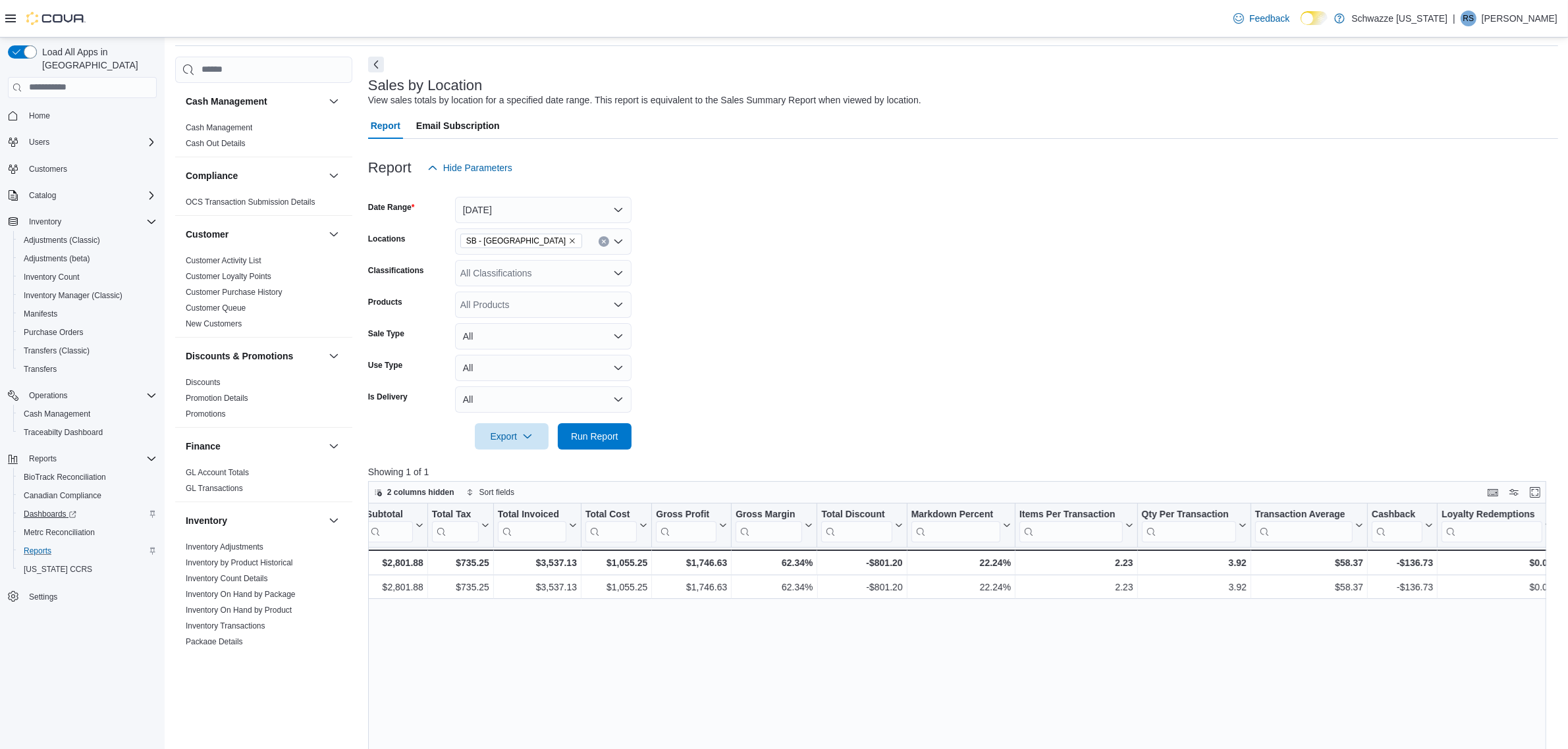
scroll to position [82, 0]
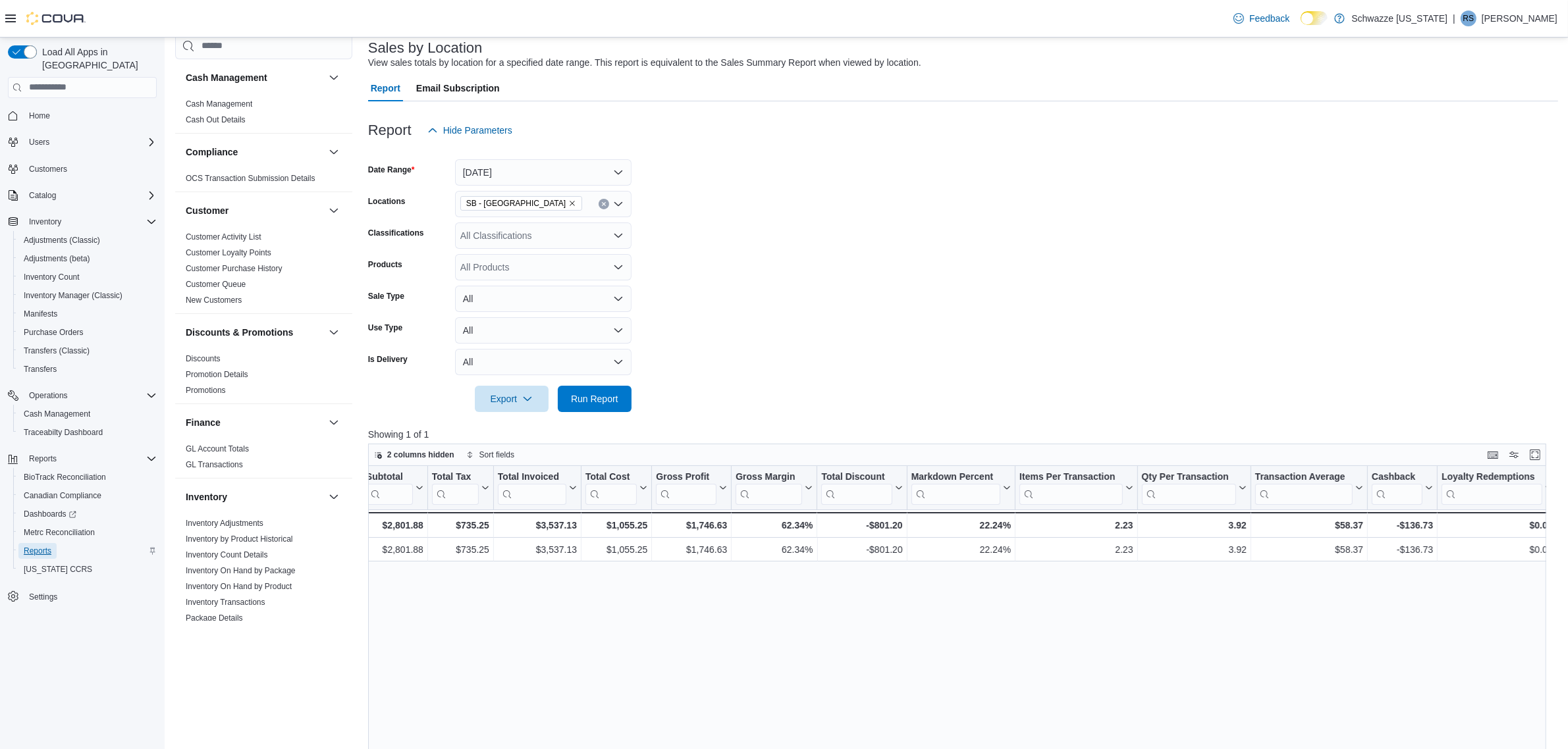
click at [44, 545] on span "Reports" at bounding box center [37, 550] width 28 height 10
click at [577, 390] on span "Run Report" at bounding box center [594, 398] width 58 height 26
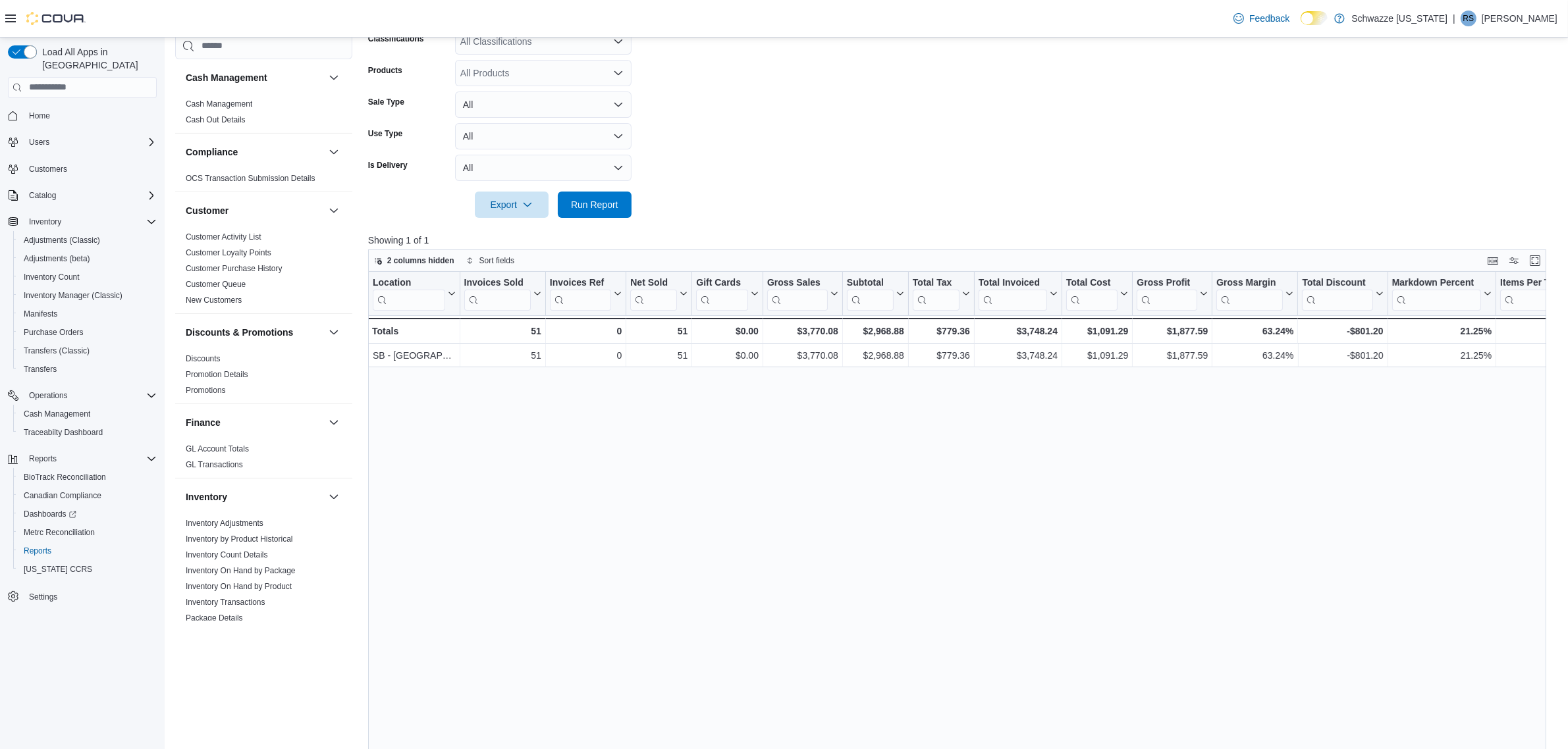
scroll to position [329, 0]
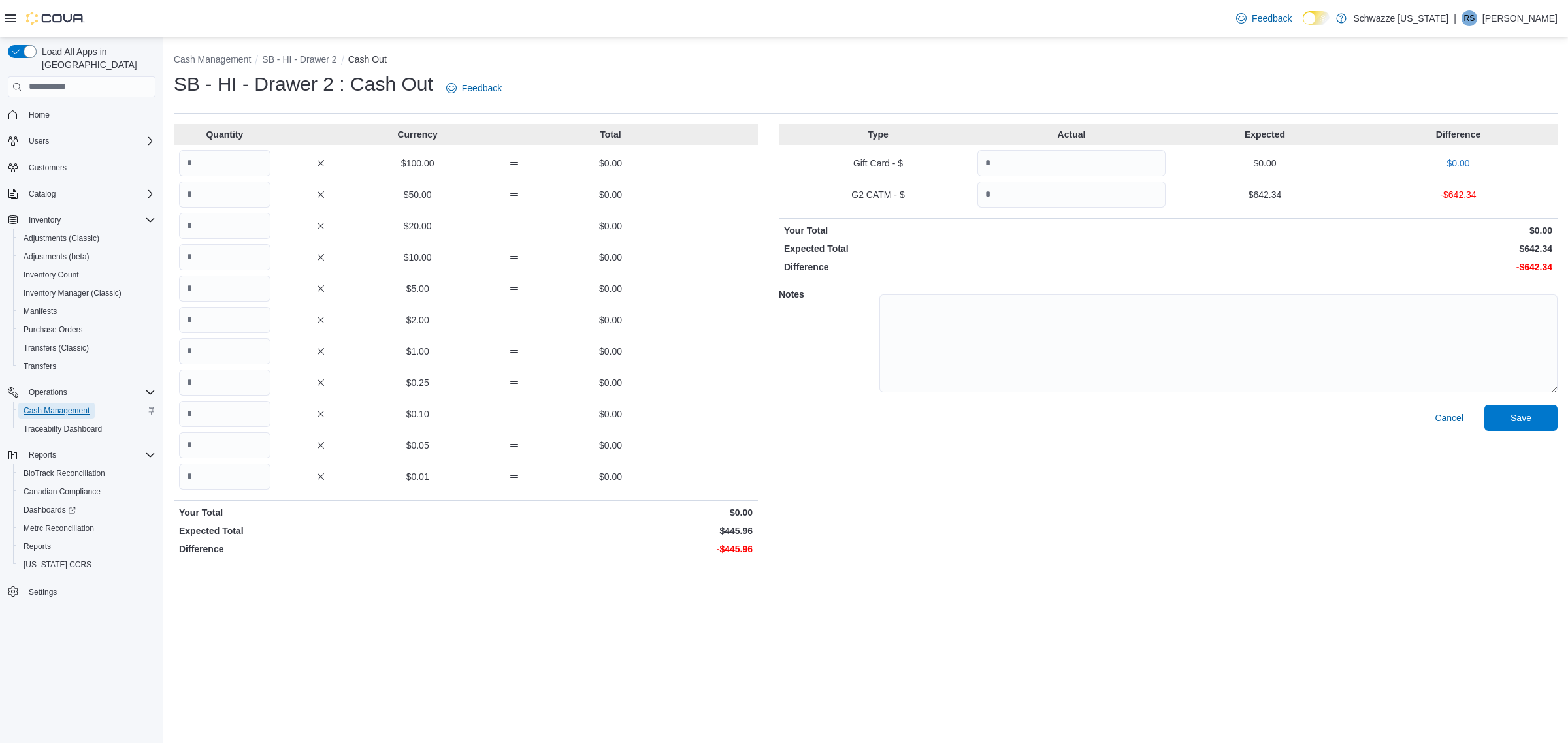
click at [50, 403] on span "Cash Management" at bounding box center [57, 410] width 66 height 16
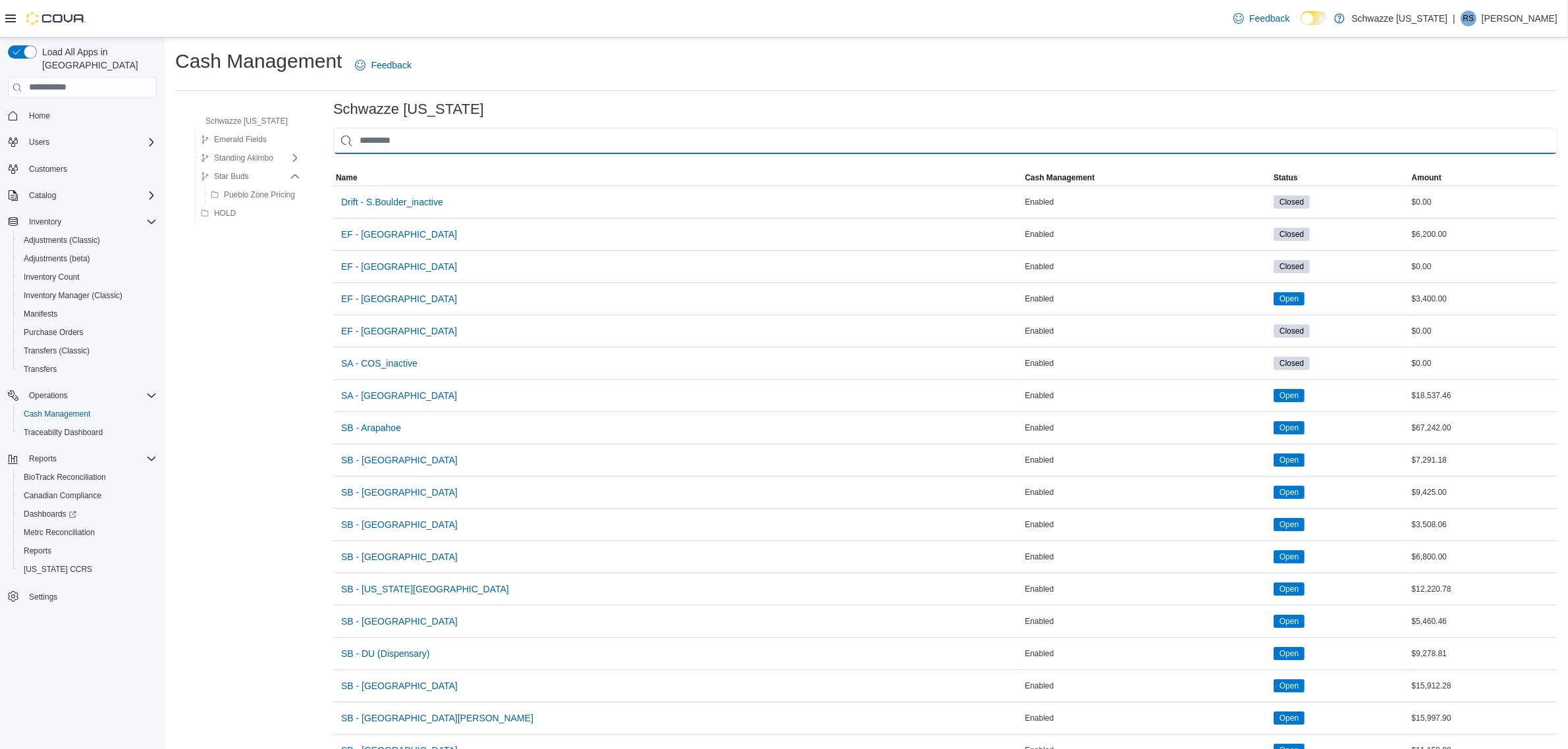
click at [446, 139] on input "This is a search bar. As you type, the results lower in the page will automatic…" at bounding box center [945, 140] width 1224 height 26
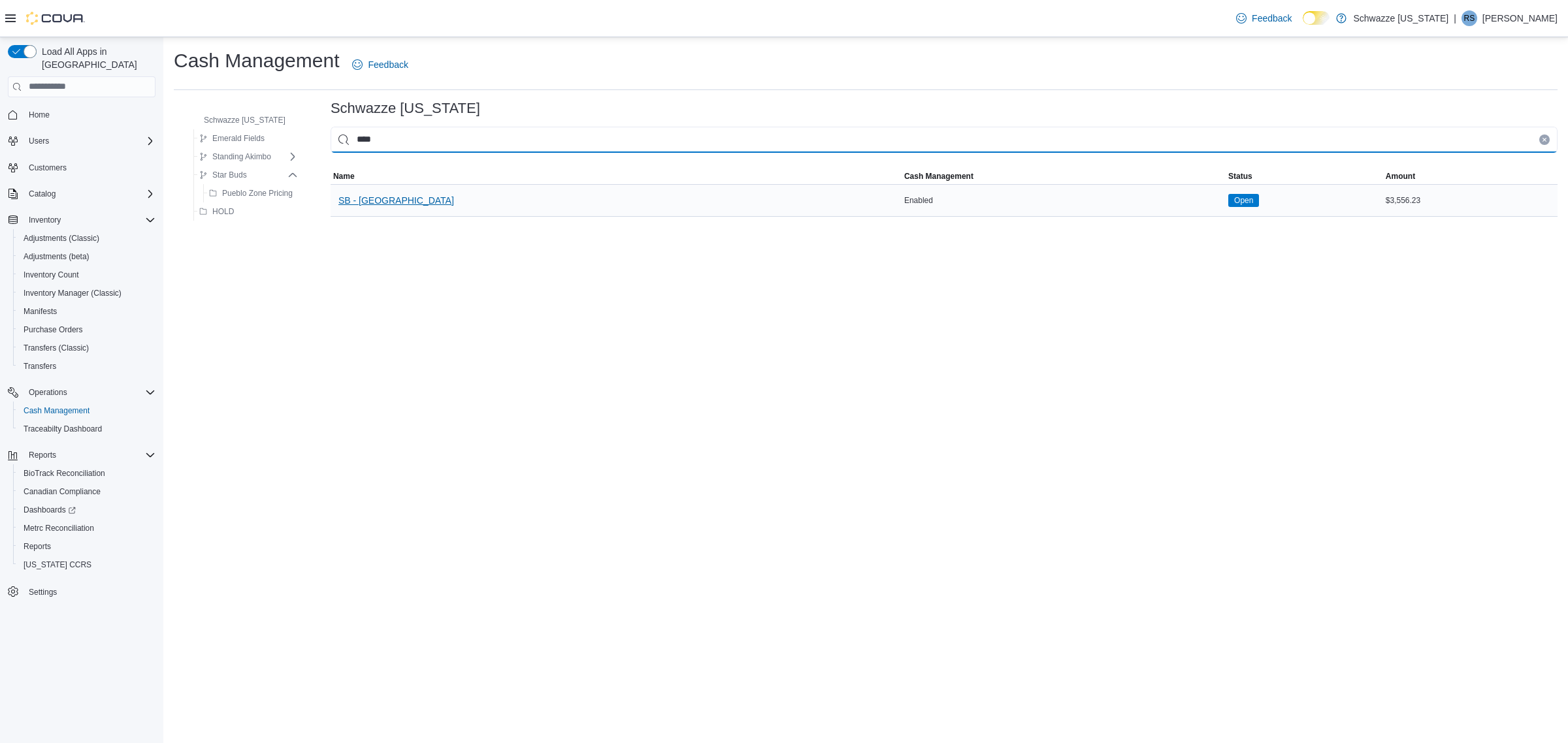
type input "****"
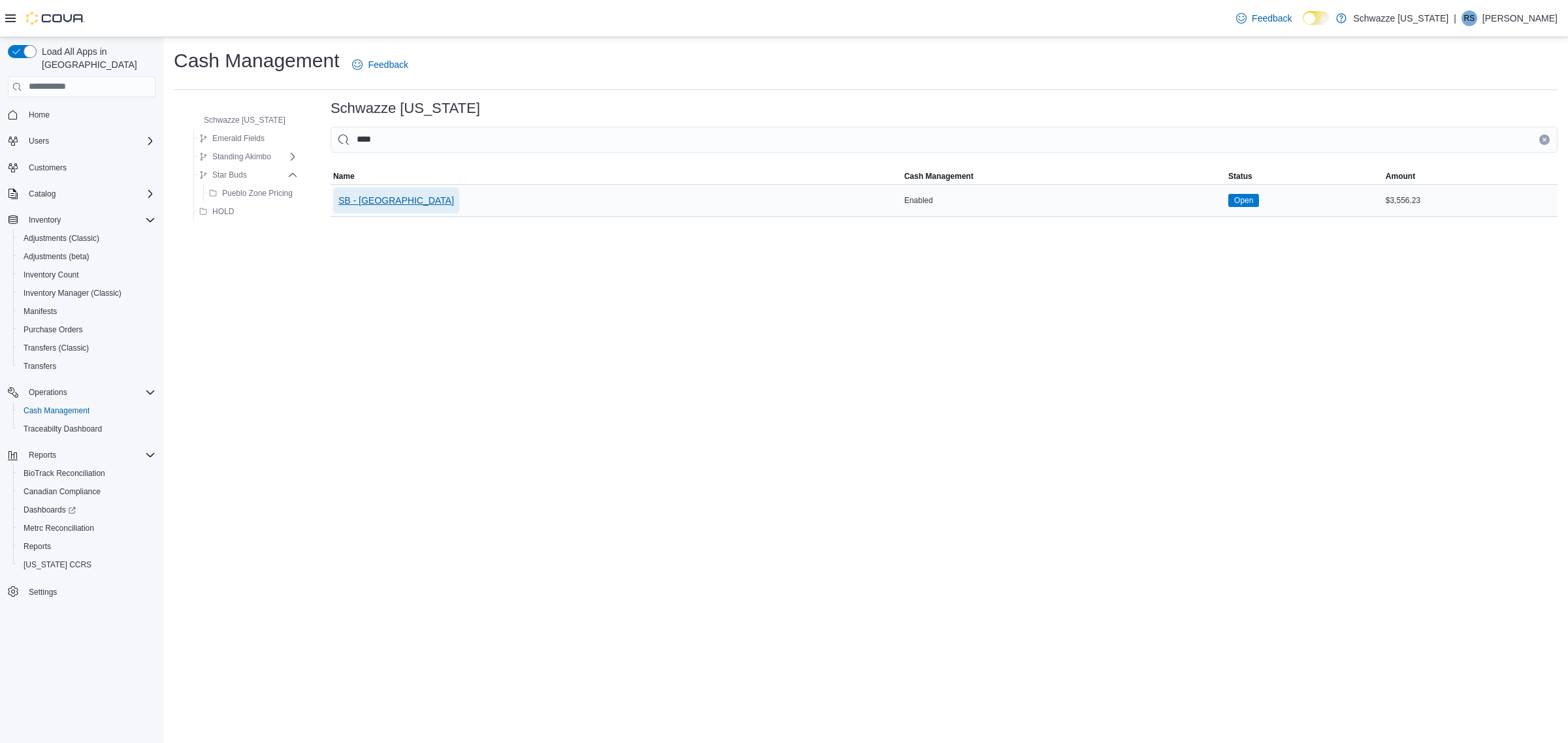
click at [341, 202] on span "SB - [GEOGRAPHIC_DATA]" at bounding box center [396, 200] width 116 height 13
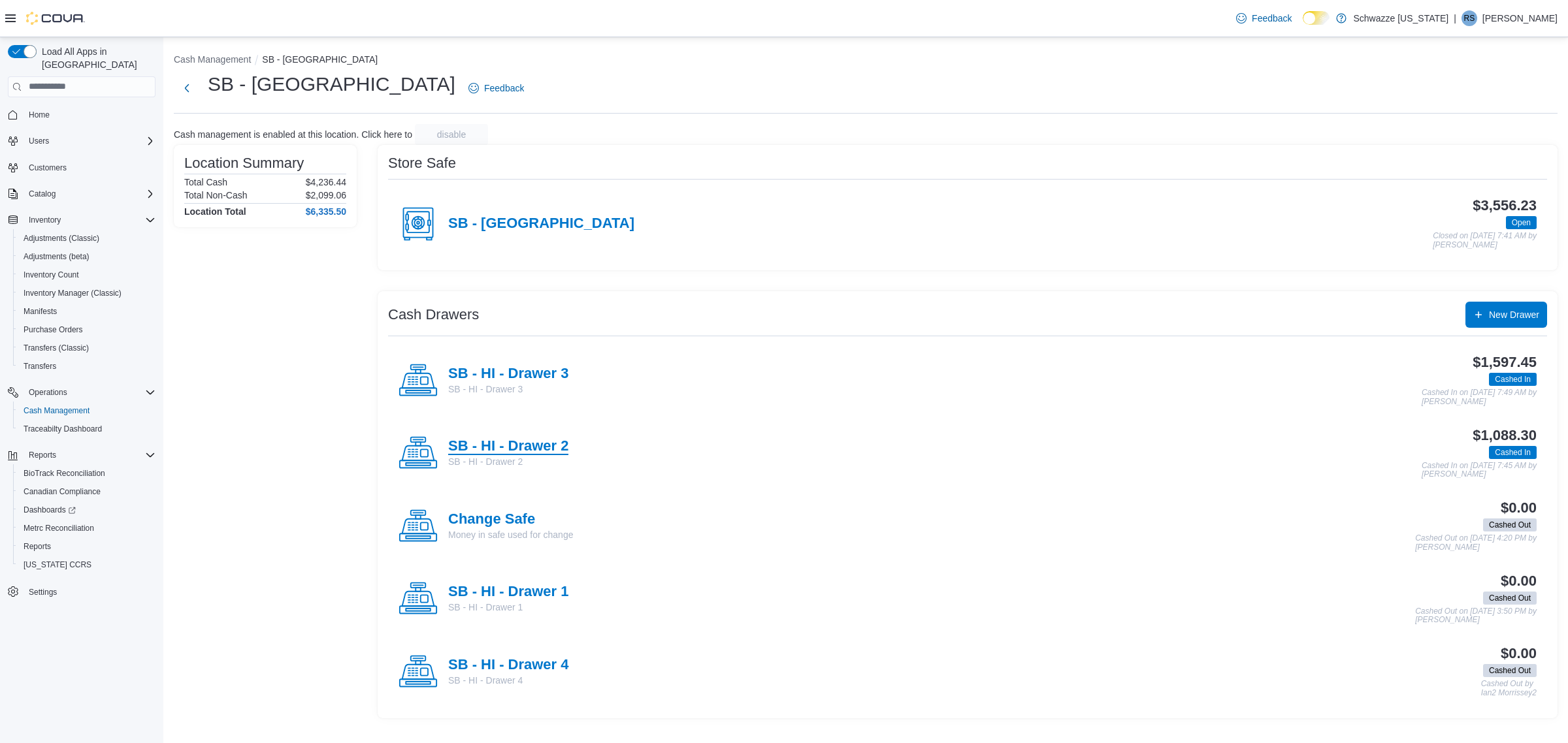
click at [526, 440] on h4 "SB - HI - Drawer 2" at bounding box center [508, 447] width 120 height 17
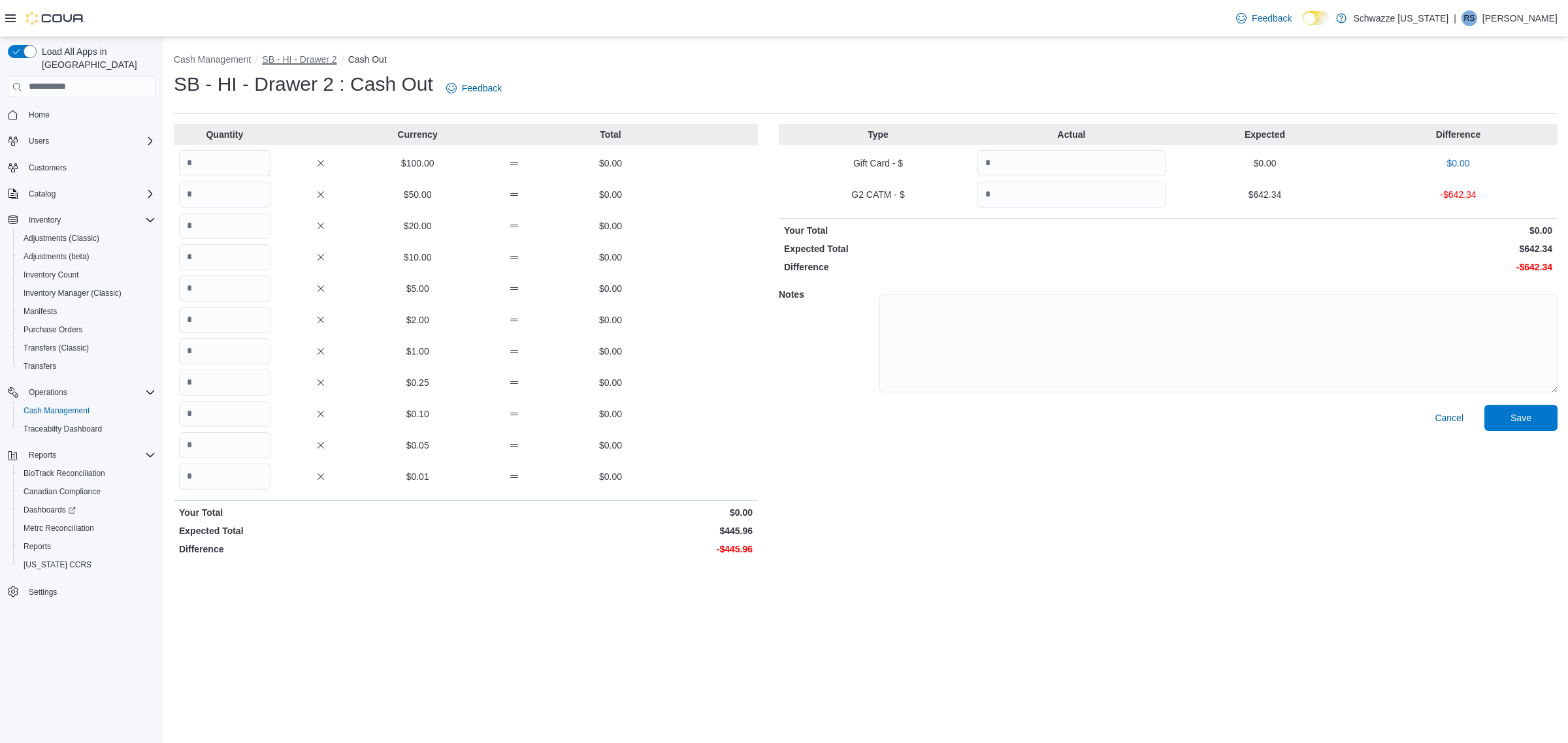
click at [288, 61] on button "SB - HI - Drawer 2" at bounding box center [299, 59] width 75 height 10
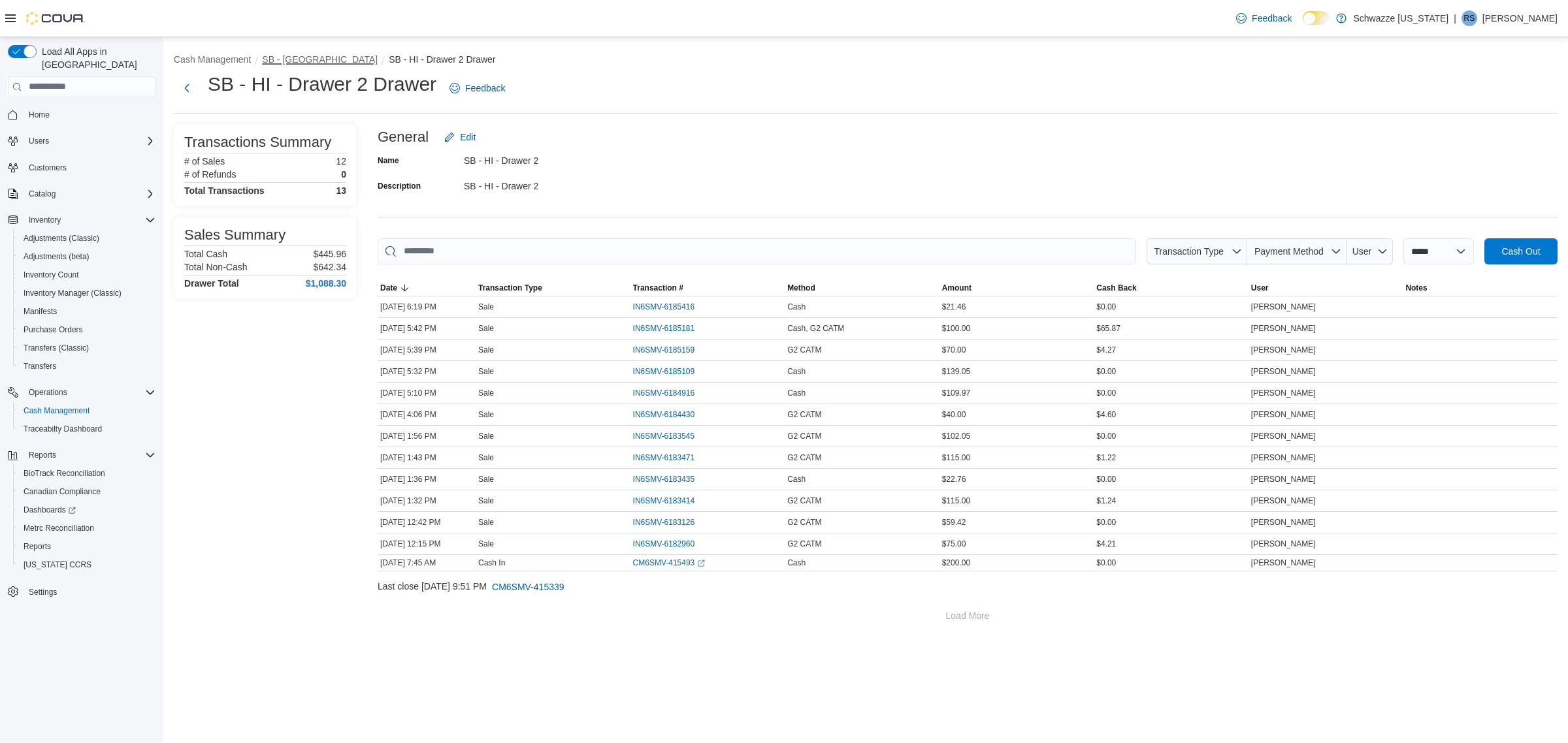
click at [308, 59] on button "SB - [GEOGRAPHIC_DATA]" at bounding box center [319, 59] width 116 height 10
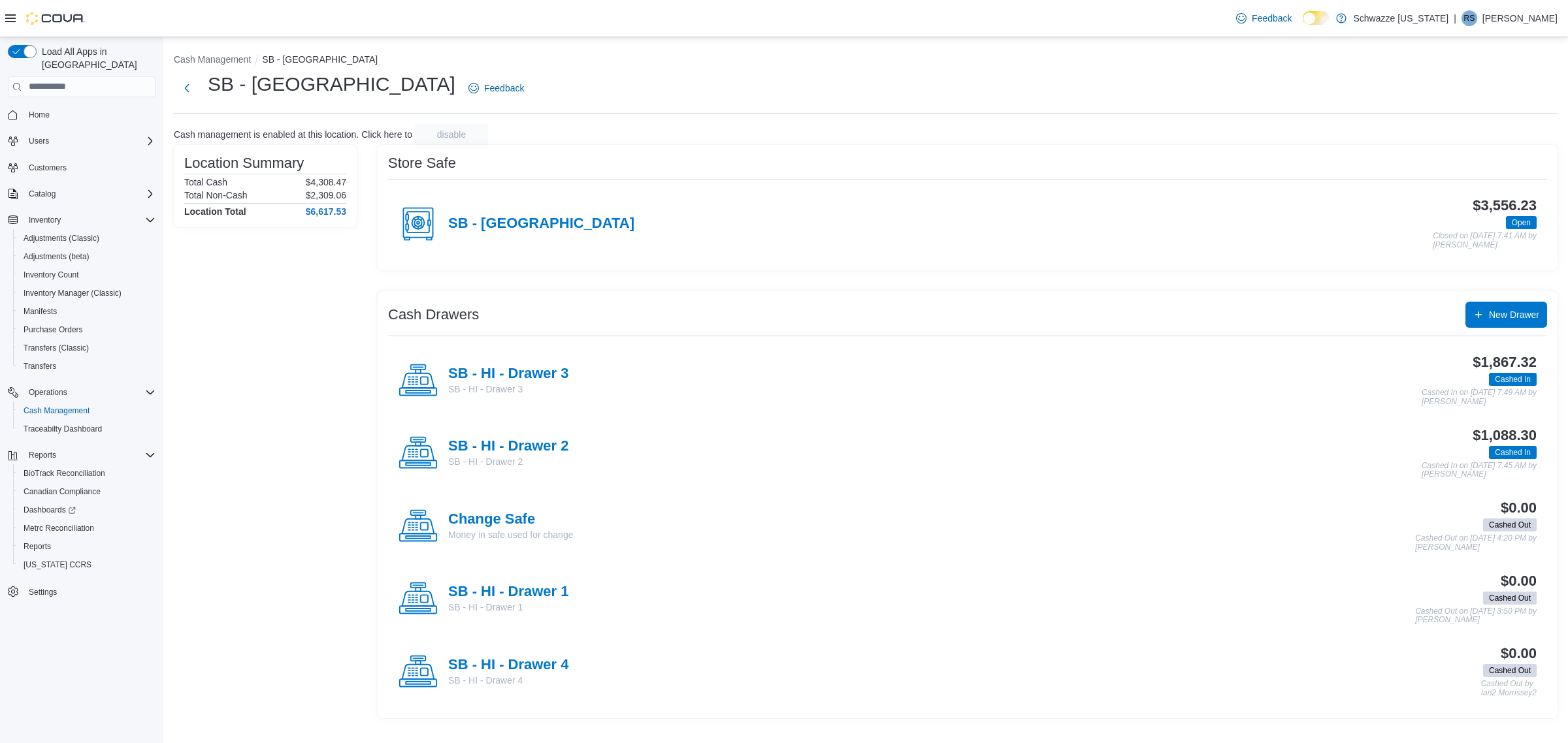
click at [529, 583] on div "SB - HI - Drawer 1 SB - HI - Drawer 1" at bounding box center [483, 598] width 170 height 39
click at [493, 367] on h4 "SB - HI - Drawer 3" at bounding box center [508, 374] width 120 height 17
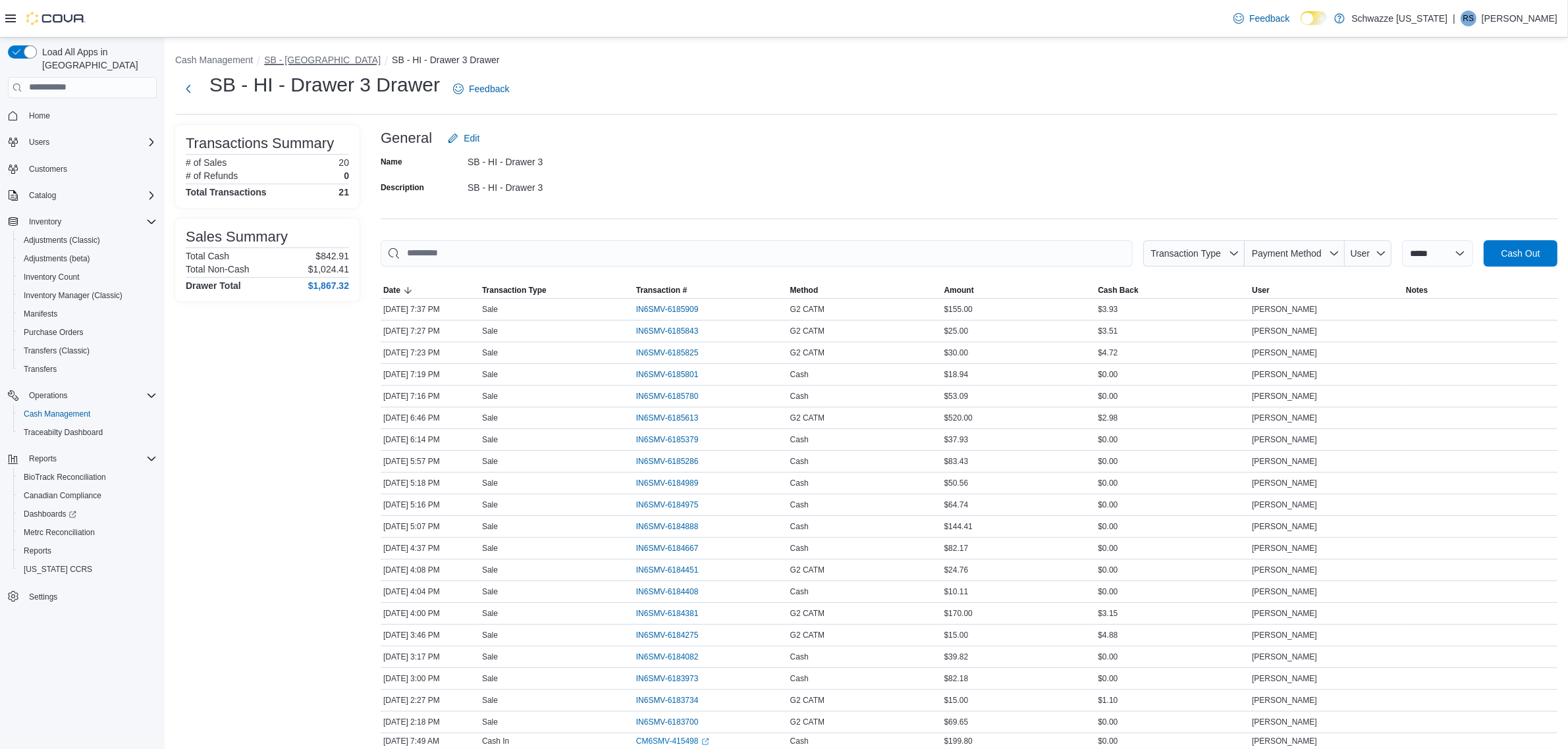
click at [291, 58] on button "SB - [GEOGRAPHIC_DATA]" at bounding box center [322, 59] width 117 height 10
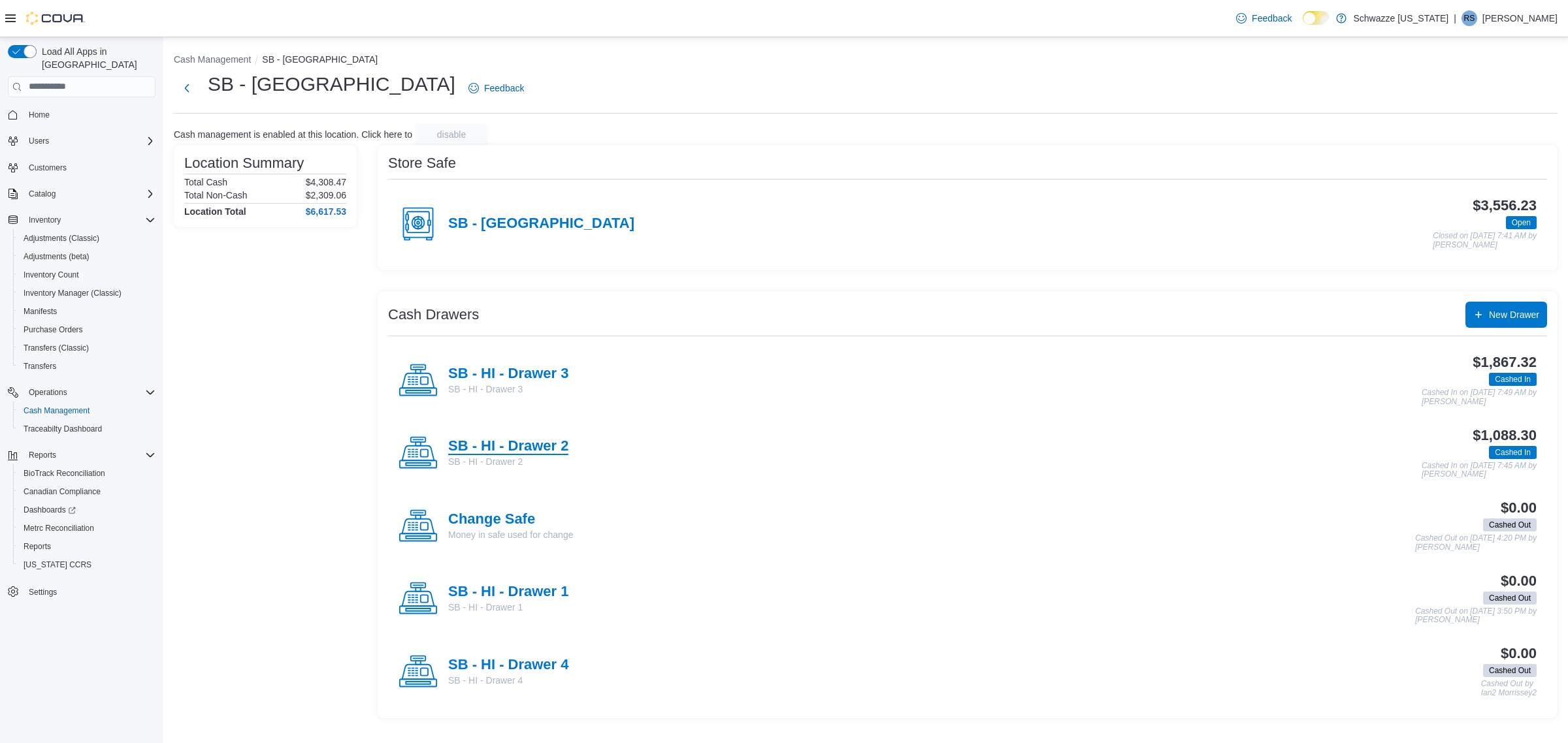
click at [554, 442] on h4 "SB - HI - Drawer 2" at bounding box center [508, 447] width 120 height 17
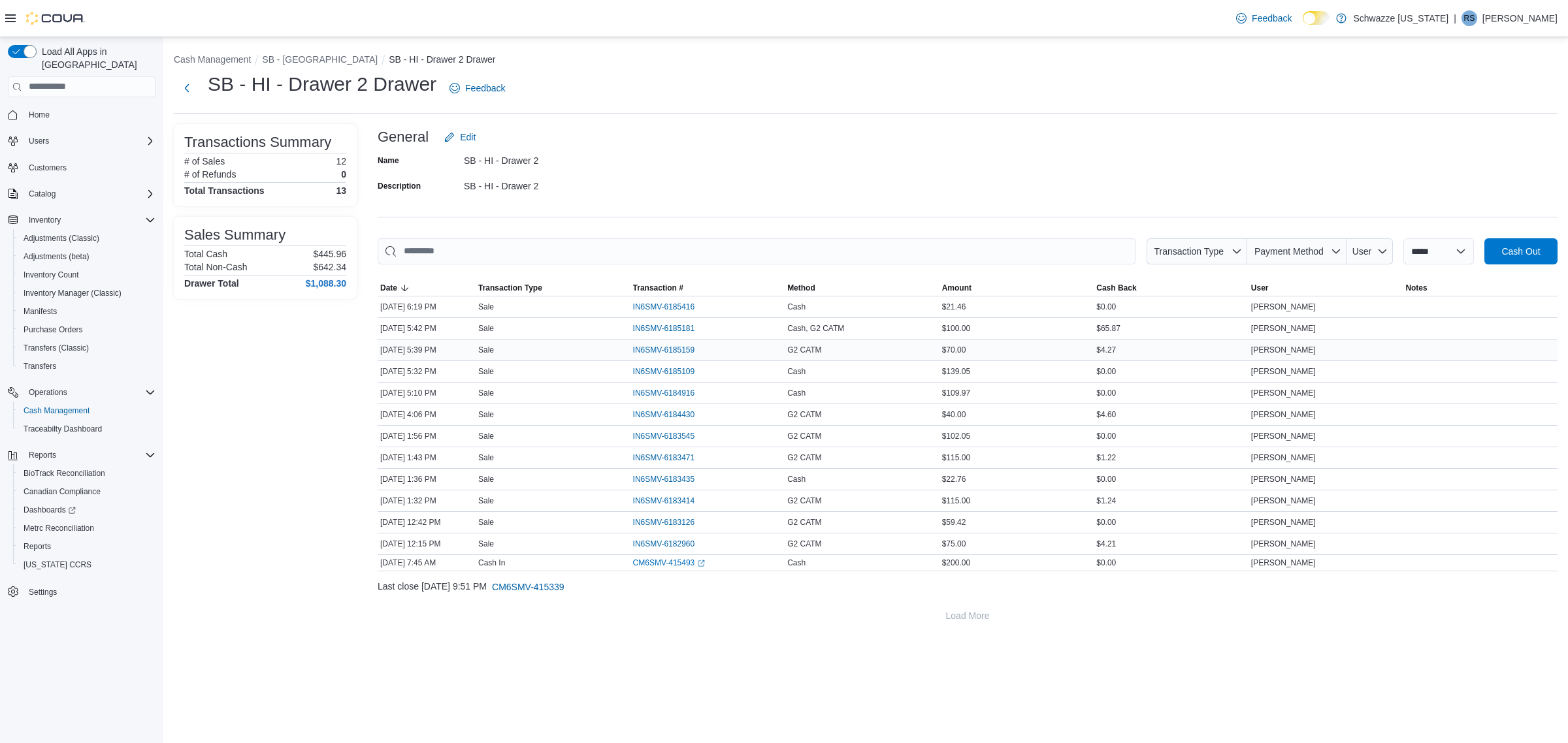
drag, startPoint x: 457, startPoint y: 350, endPoint x: 386, endPoint y: 350, distance: 71.0
click at [386, 350] on div "[DATE] 5:39 PM" at bounding box center [426, 350] width 98 height 16
drag, startPoint x: 932, startPoint y: 344, endPoint x: 979, endPoint y: 348, distance: 47.2
click at [979, 348] on tr "Date Oct 10, 2025 5:39 PM Transaction Type Sale Transaction # IN6SMV-6185159 Me…" at bounding box center [967, 349] width 1179 height 21
click at [1286, 238] on span "Payment Method" at bounding box center [1297, 251] width 89 height 26
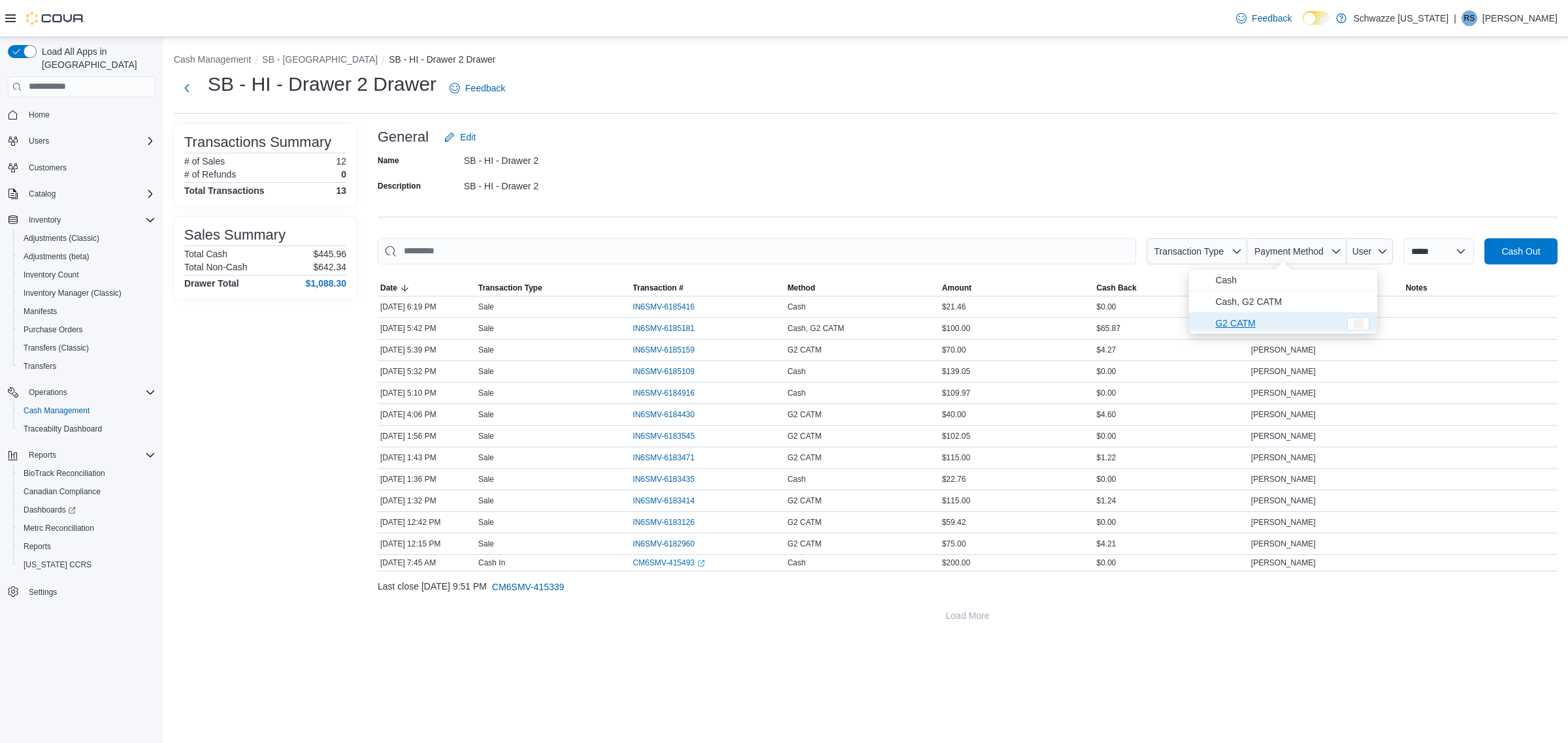
click at [1281, 321] on span "G2 CATM" at bounding box center [1277, 323] width 124 height 16
type input "**********"
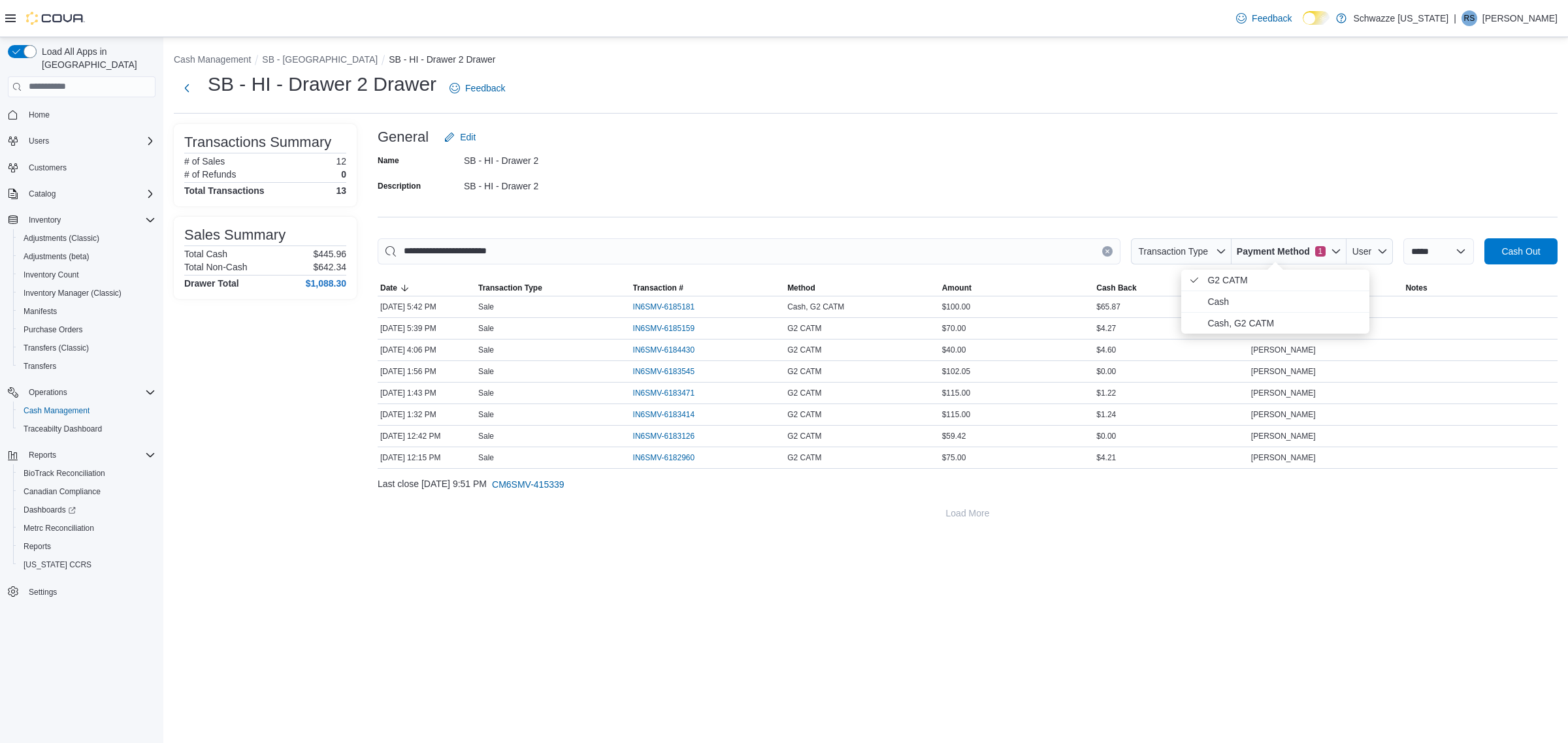
click at [1223, 167] on div "Name SB - HI - Drawer 2 Description SB - HI - Drawer 2" at bounding box center [967, 173] width 1179 height 46
click at [655, 303] on span "IN6SMV-6185181" at bounding box center [663, 307] width 62 height 10
